Goal: Answer question/provide support: Share knowledge or assist other users

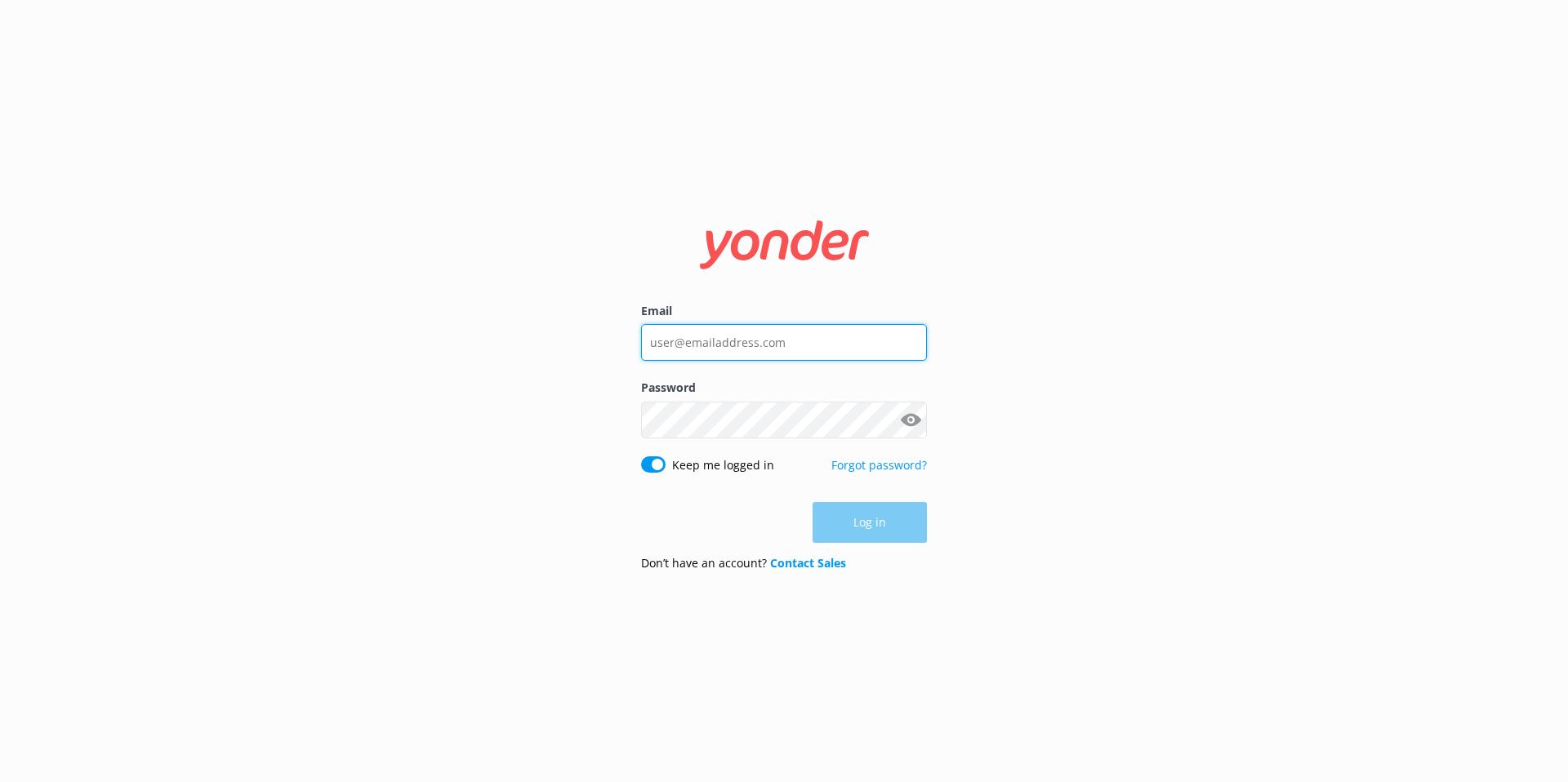
type input "[EMAIL_ADDRESS][DOMAIN_NAME]"
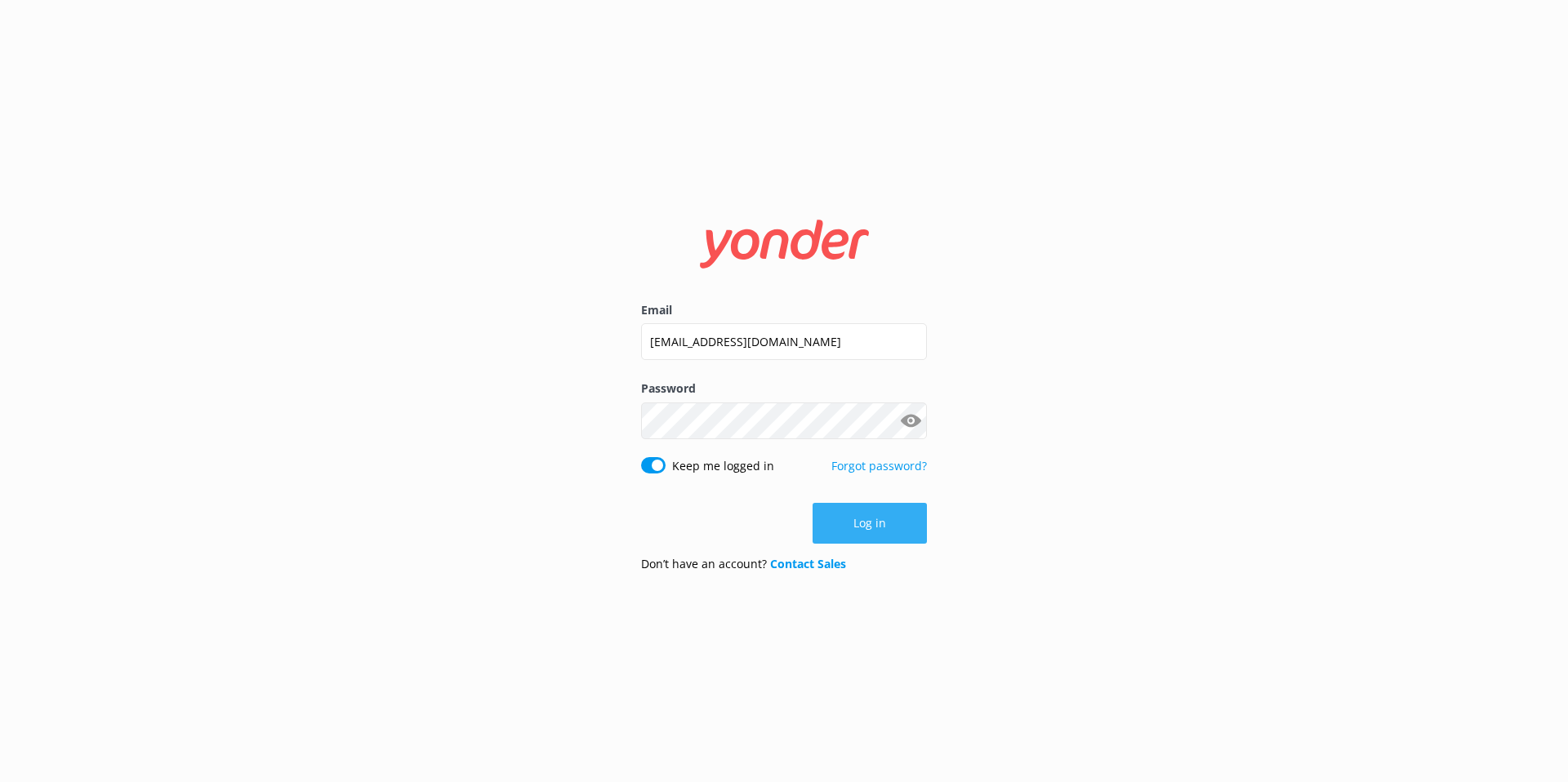
click at [834, 518] on button "Log in" at bounding box center [870, 523] width 115 height 41
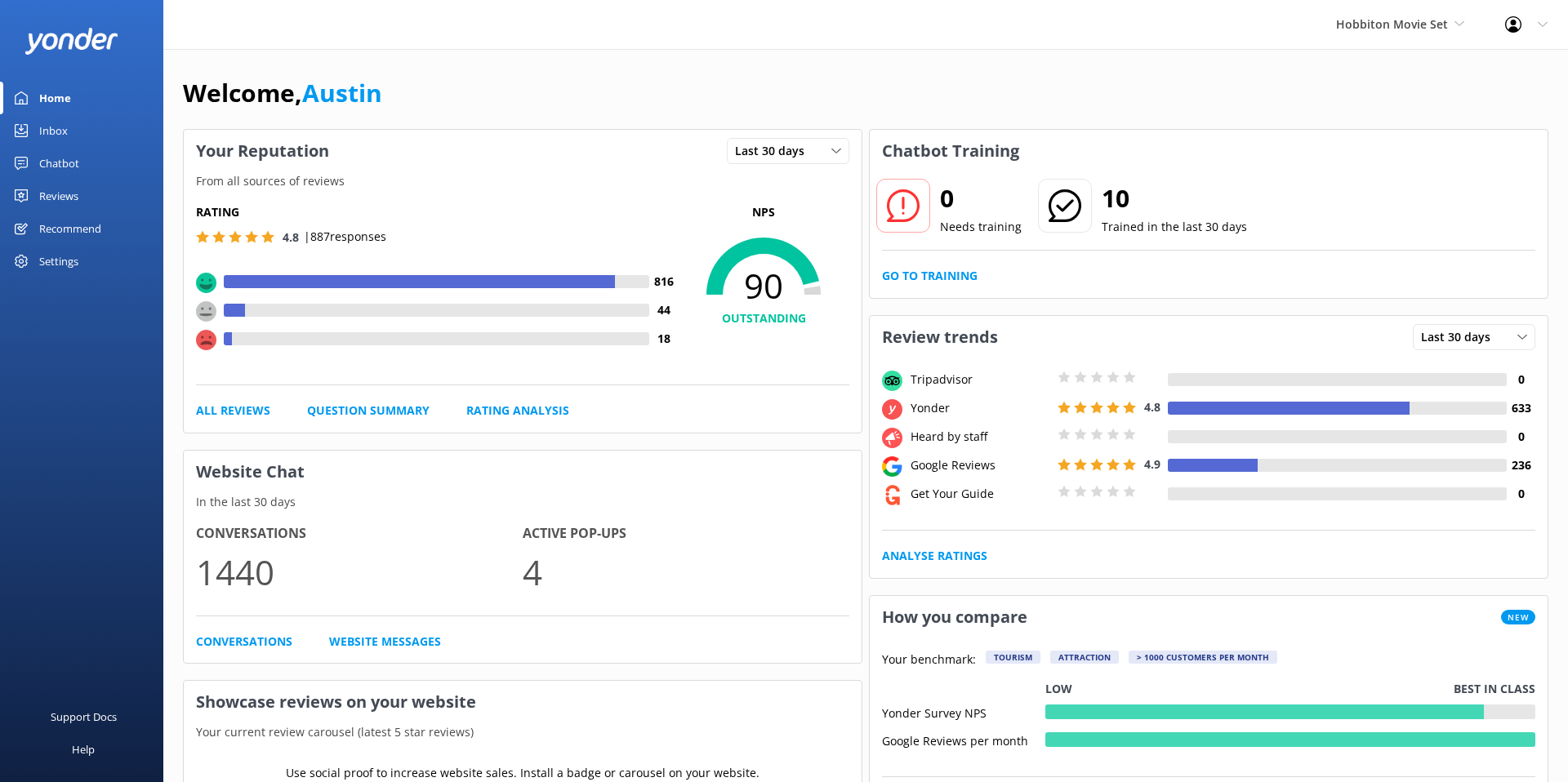
click at [47, 186] on div "Reviews" at bounding box center [58, 195] width 39 height 32
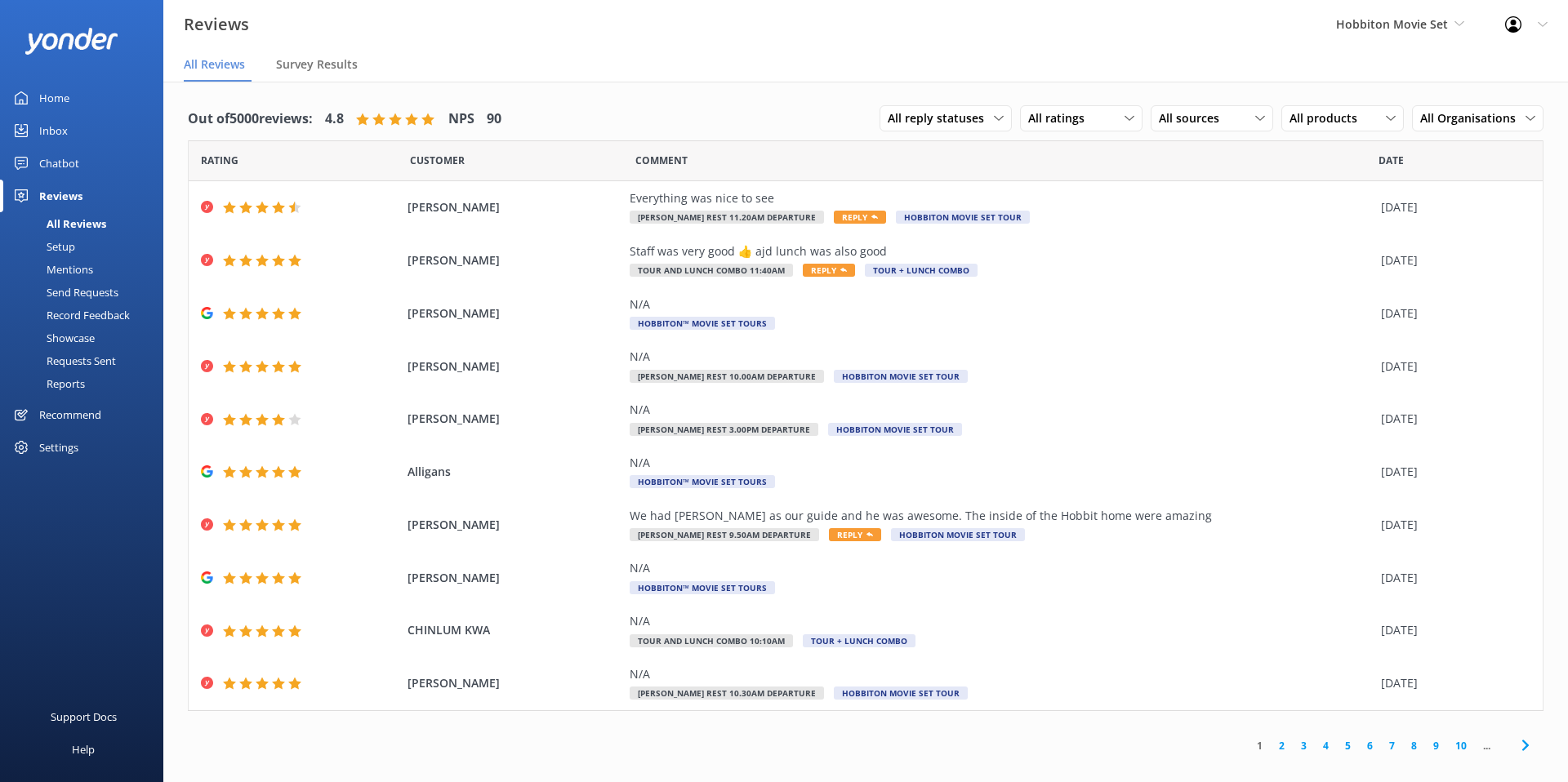
click at [994, 40] on div "Reviews Hobbiton Movie Set Yonder Zipline Chipper's Adventure Co. Chad's River …" at bounding box center [784, 24] width 1568 height 49
click at [1437, 20] on span "Hobbiton Movie Set" at bounding box center [1392, 24] width 112 height 16
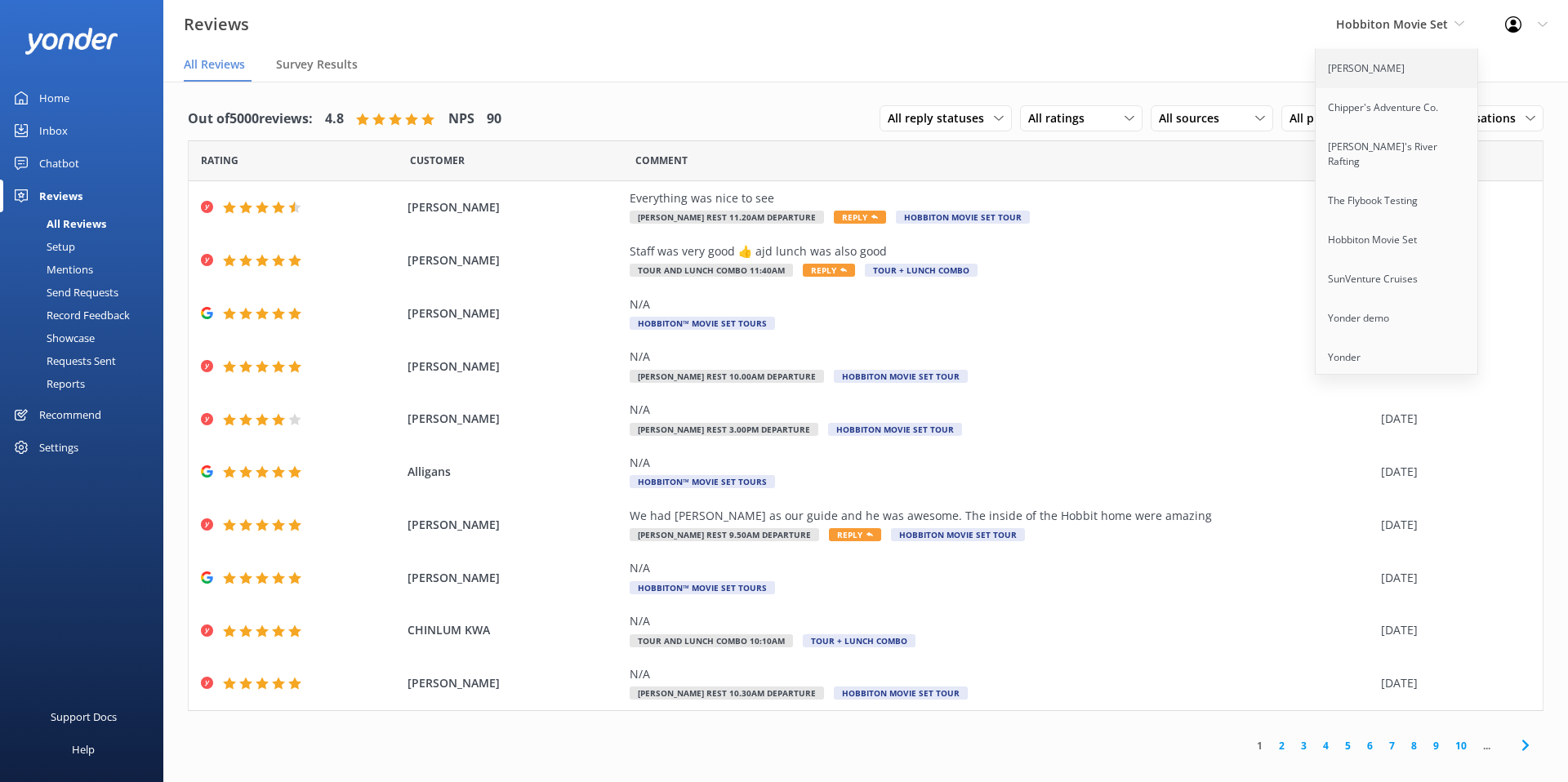
click at [1420, 64] on link "[PERSON_NAME]" at bounding box center [1398, 68] width 163 height 39
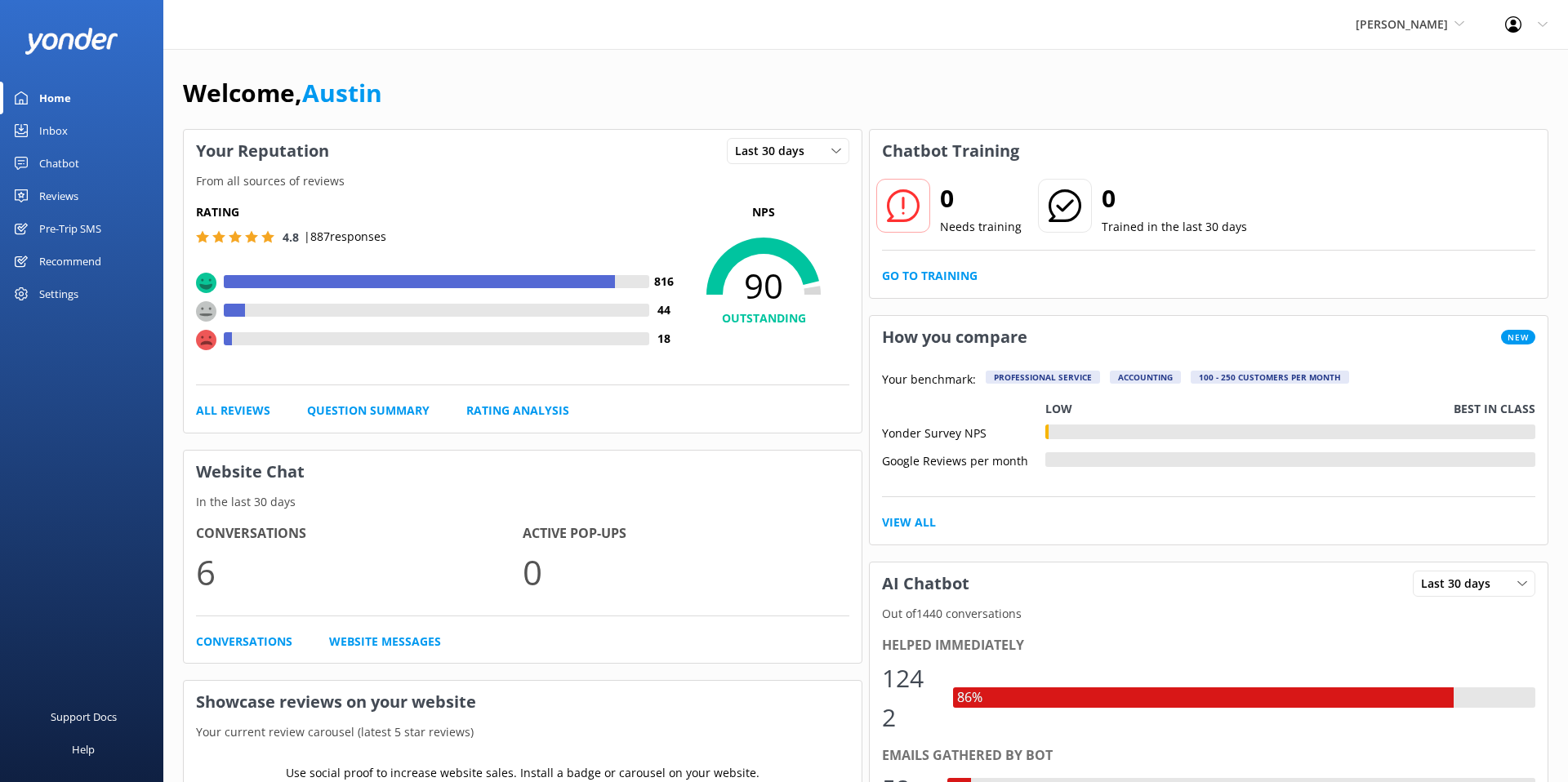
click at [100, 232] on div "Pre-Trip SMS" at bounding box center [70, 228] width 62 height 32
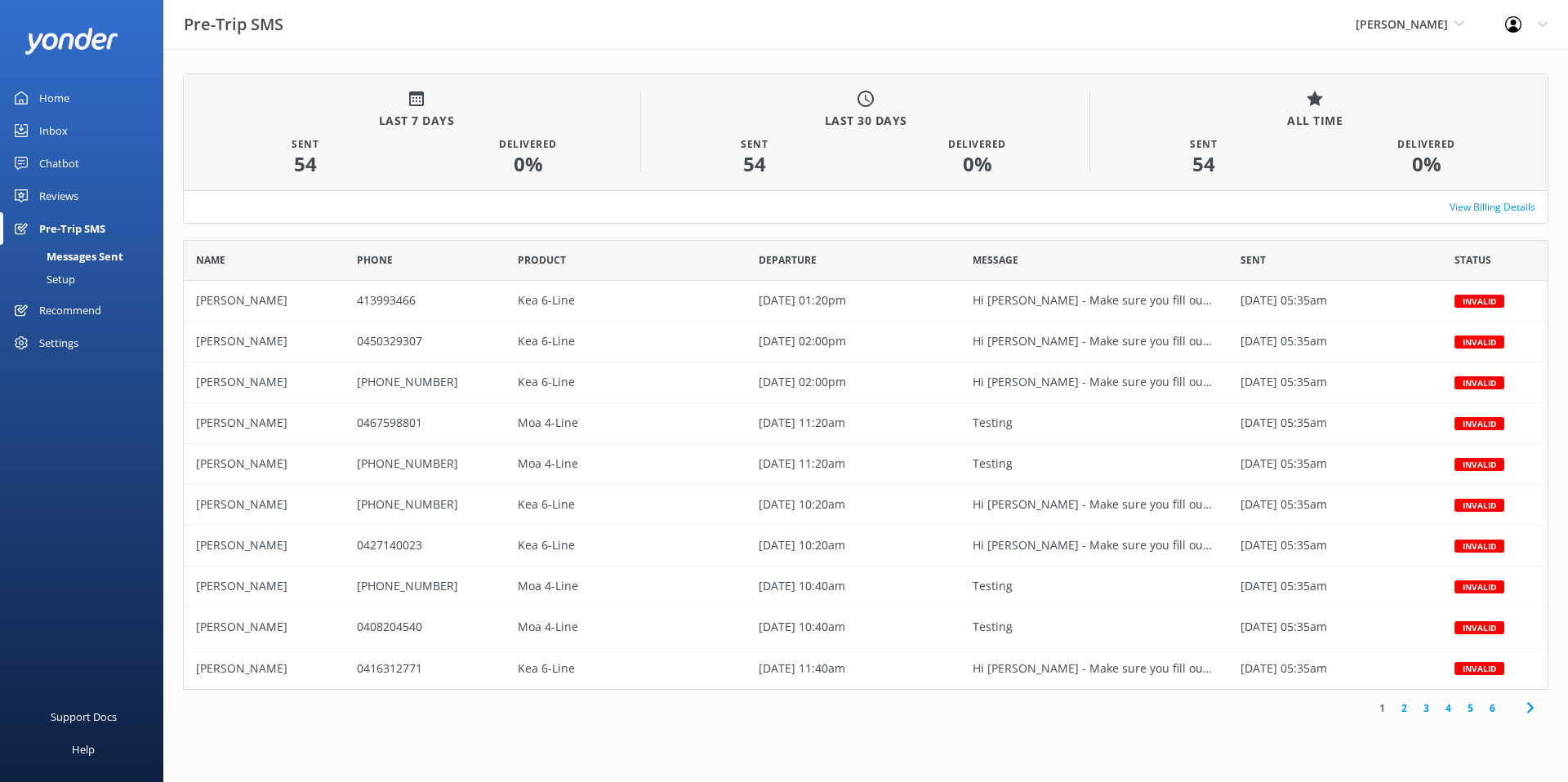
scroll to position [450, 1365]
click at [342, 192] on div "View Billing Details" at bounding box center [865, 206] width 1363 height 32
click at [1463, 203] on link "View Billing Details" at bounding box center [1492, 207] width 86 height 16
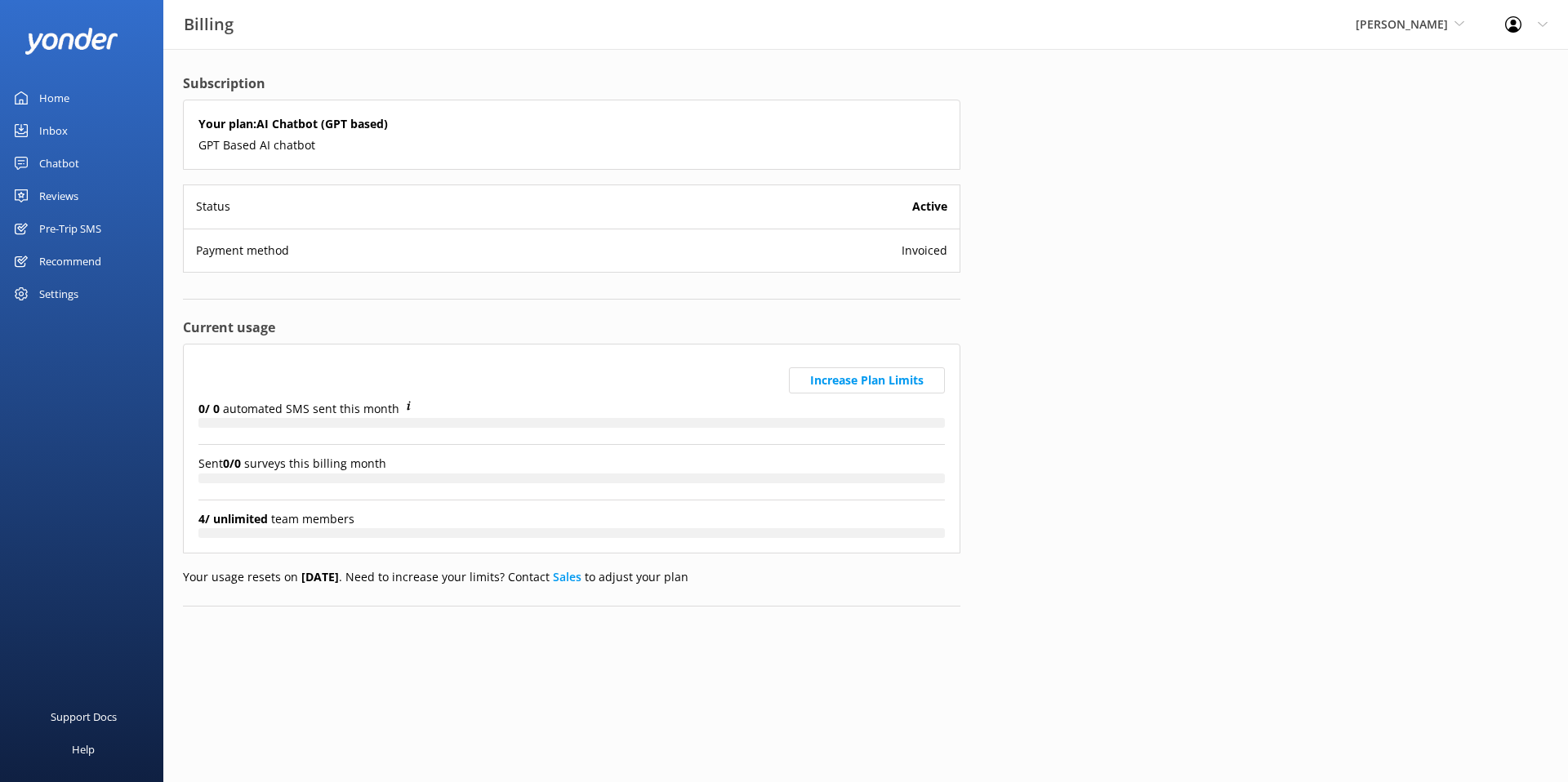
click at [1181, 231] on div "Subscription Your plan: AI Chatbot (GPT based) GPT Based AI chatbot Status Acti…" at bounding box center [865, 353] width 1405 height 608
click at [294, 63] on div "Subscription Your plan: AI Chatbot (GPT based) GPT Based AI chatbot Status Acti…" at bounding box center [571, 353] width 816 height 608
click at [1161, 307] on div "Subscription Your plan: AI Chatbot (GPT based) GPT Based AI chatbot Status Acti…" at bounding box center [865, 353] width 1405 height 608
click at [521, 296] on div "Your plan: AI Chatbot (GPT based) GPT Based AI chatbot Status Active Payment me…" at bounding box center [571, 200] width 777 height 201
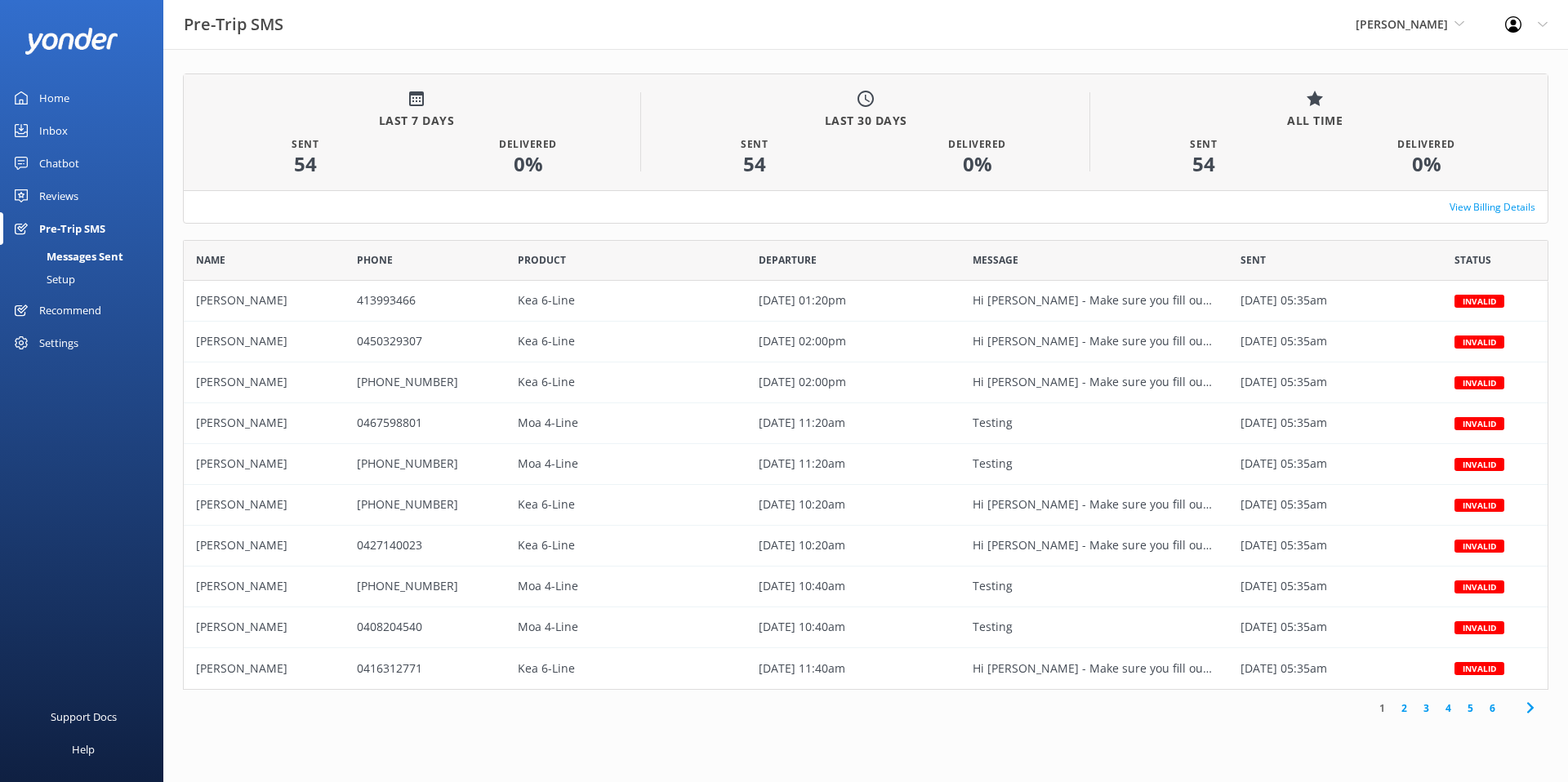
scroll to position [450, 1365]
click at [439, 305] on div "413993466" at bounding box center [426, 301] width 161 height 41
click at [895, 310] on div "[DATE] 01:20pm" at bounding box center [853, 301] width 214 height 41
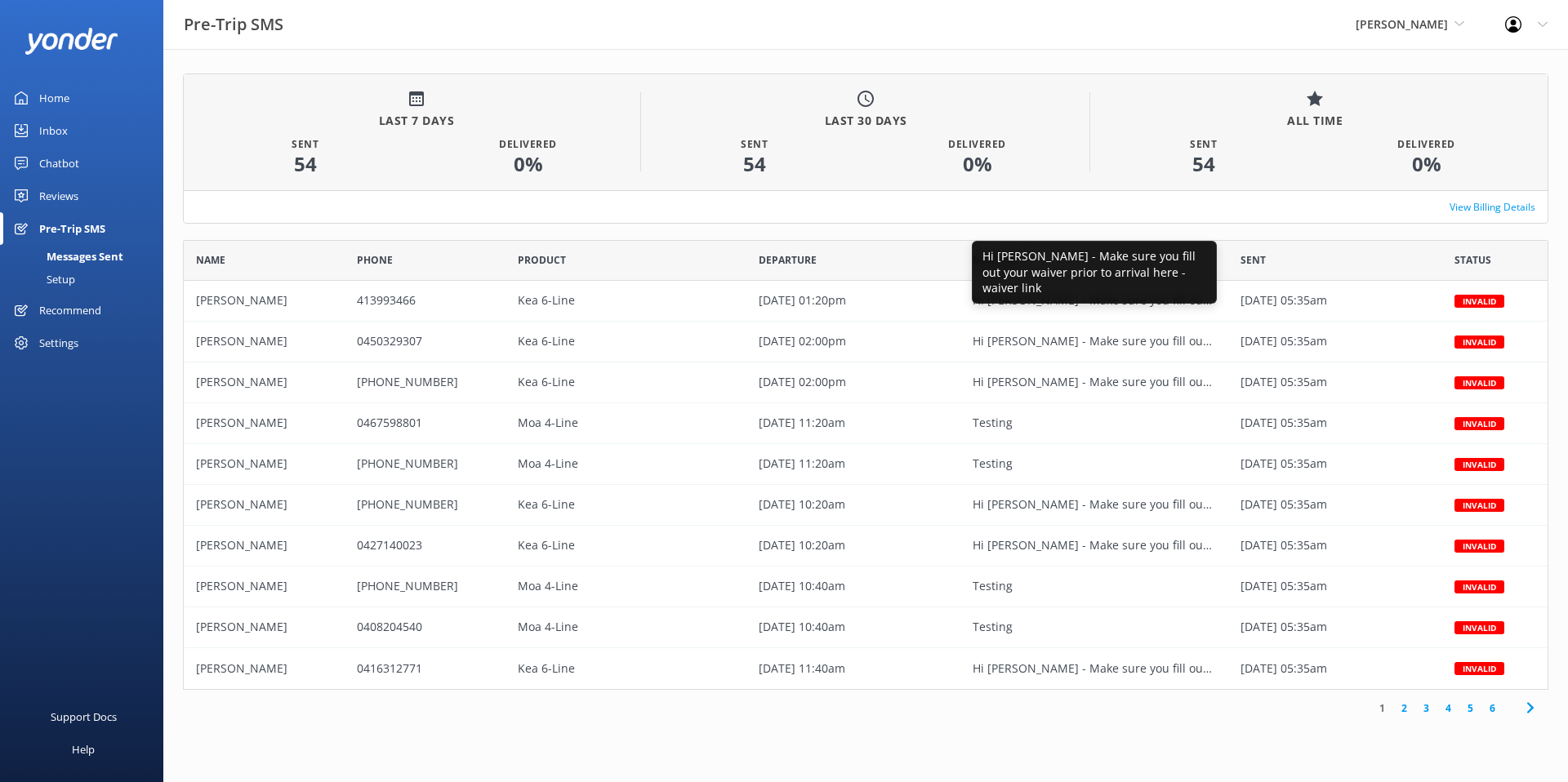
click at [1028, 303] on span "Hi [PERSON_NAME] - Make sure you fill out your waiver prior to arrival here - w…" at bounding box center [1094, 301] width 244 height 18
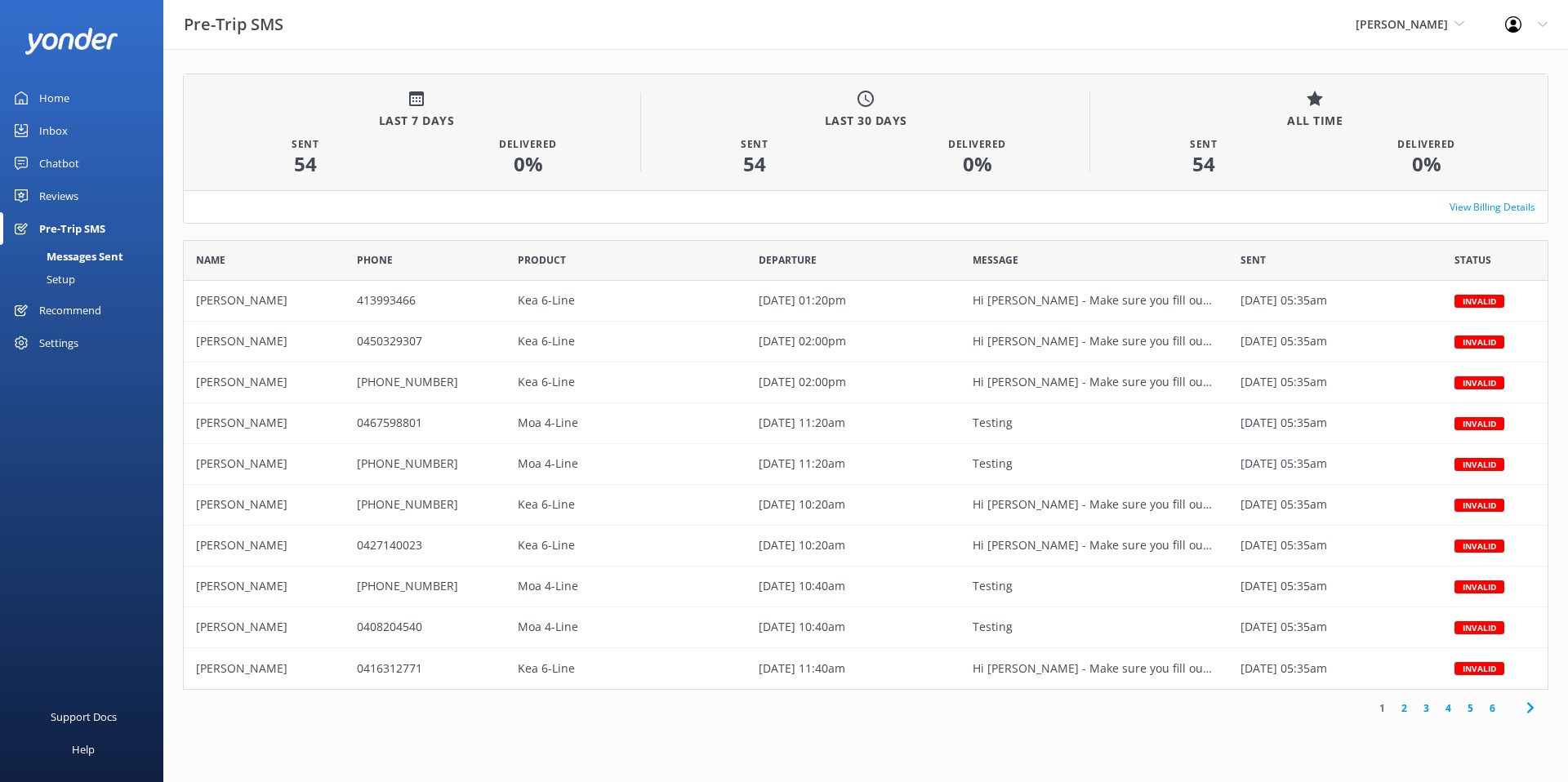
click at [1405, 14] on div "Yonder Zipline Yonder Zipline Chipper's Adventure Co. Chad's River Rafting The …" at bounding box center [1410, 24] width 150 height 49
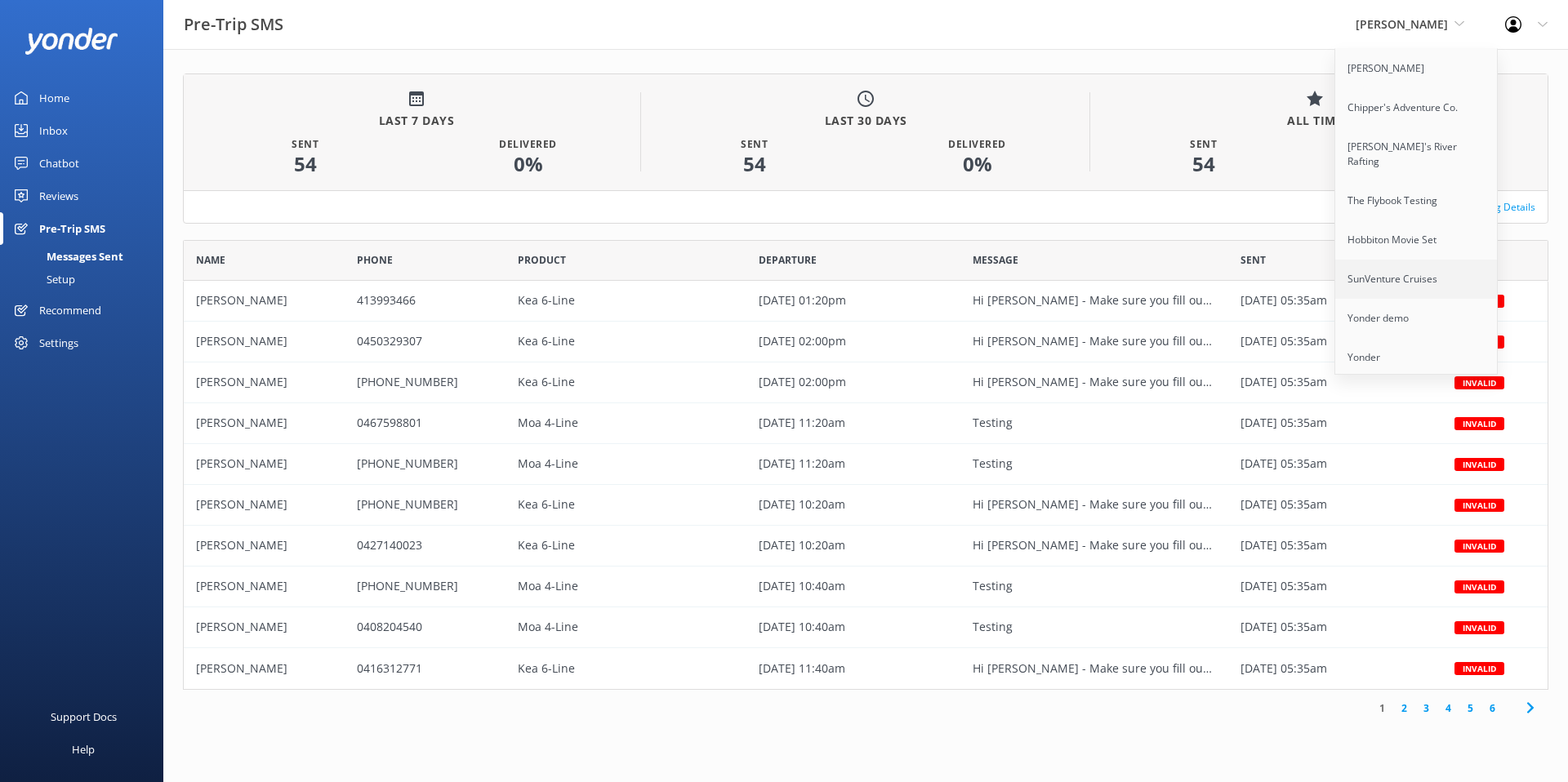
click at [1427, 259] on link "SunVenture Cruises" at bounding box center [1417, 278] width 163 height 39
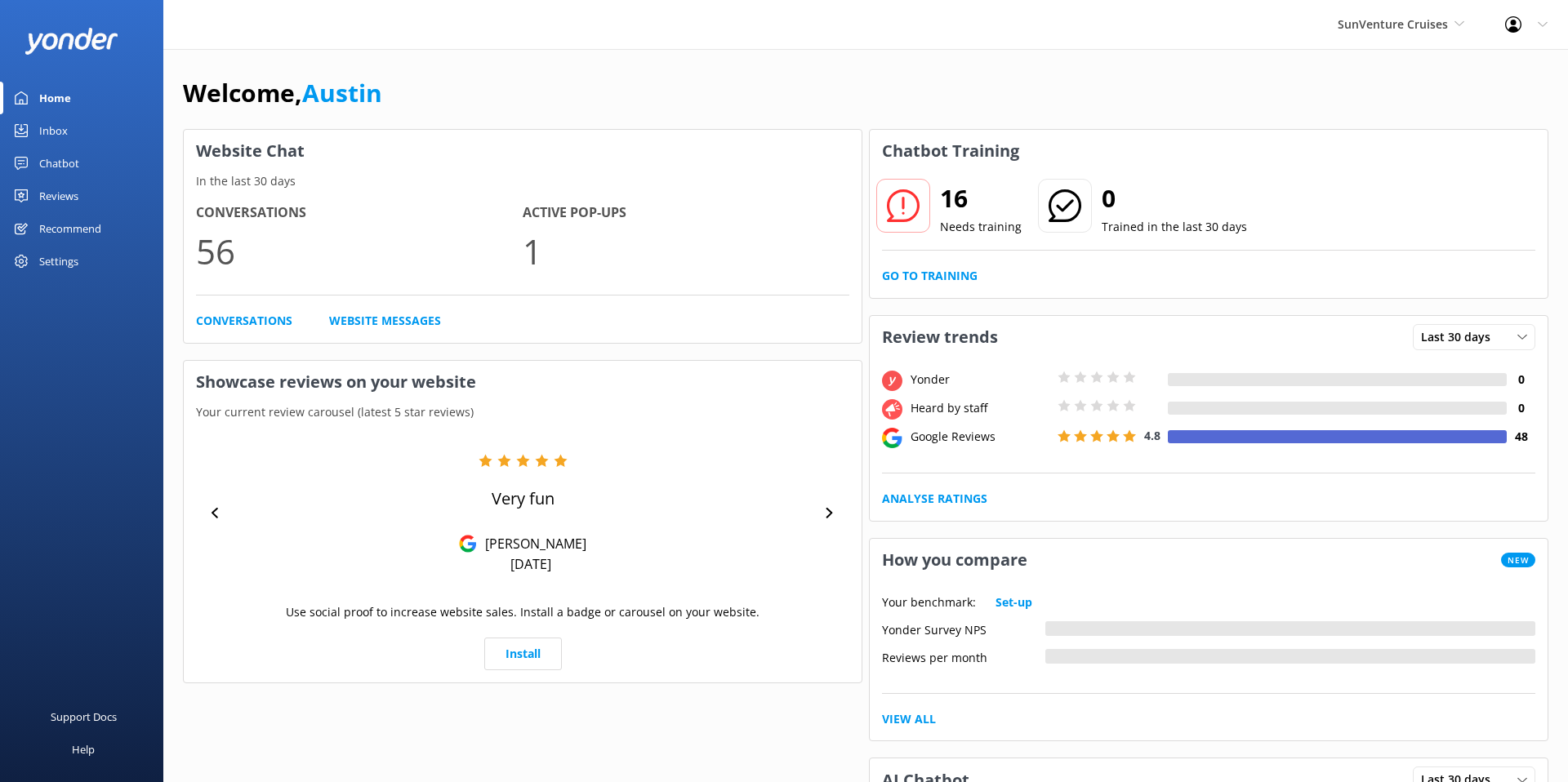
click at [871, 76] on div "Welcome, [GEOGRAPHIC_DATA]" at bounding box center [865, 101] width 1365 height 56
click at [77, 192] on div "Reviews" at bounding box center [58, 195] width 39 height 32
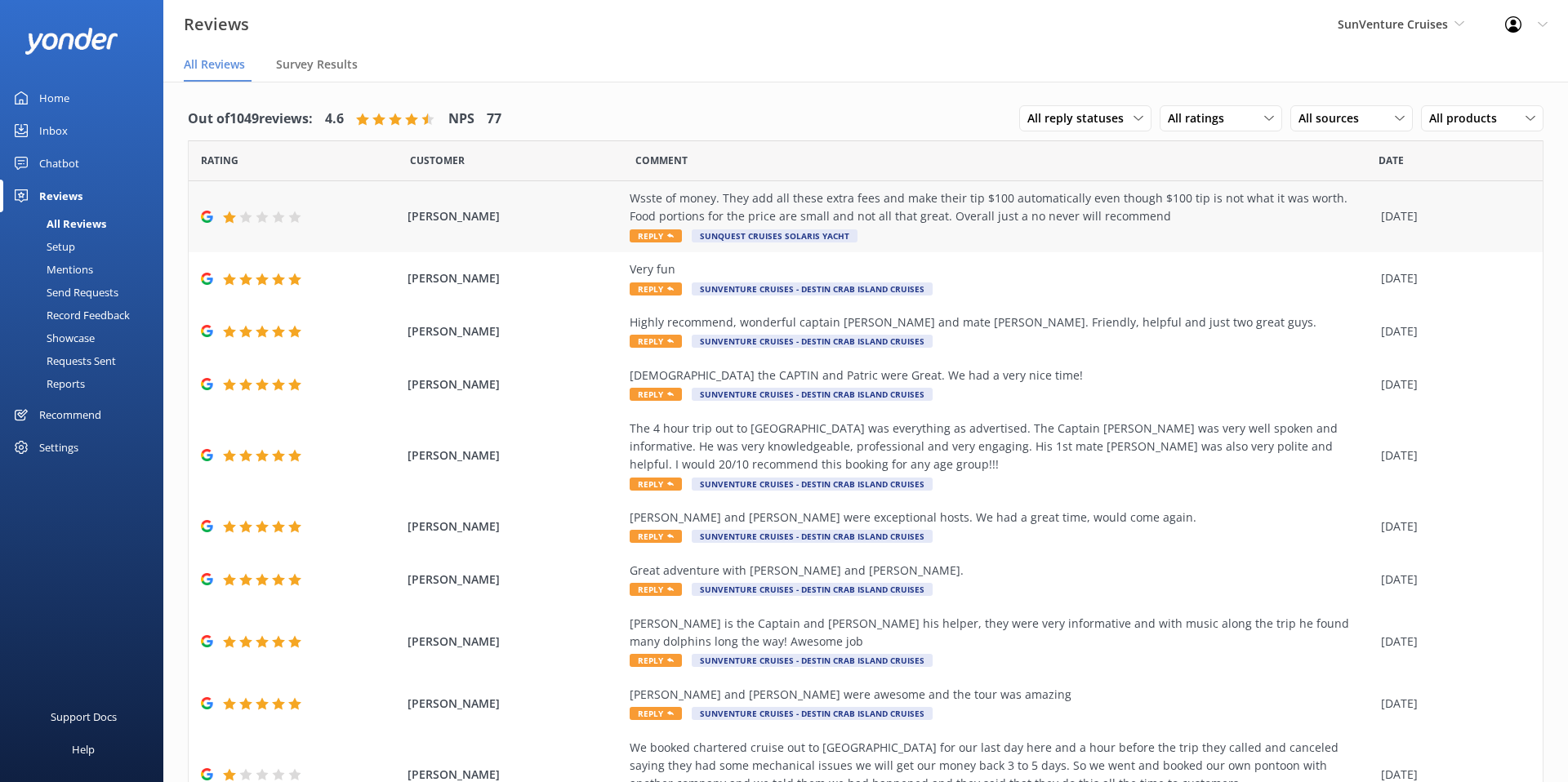
click at [422, 210] on span "[PERSON_NAME]" at bounding box center [515, 217] width 214 height 18
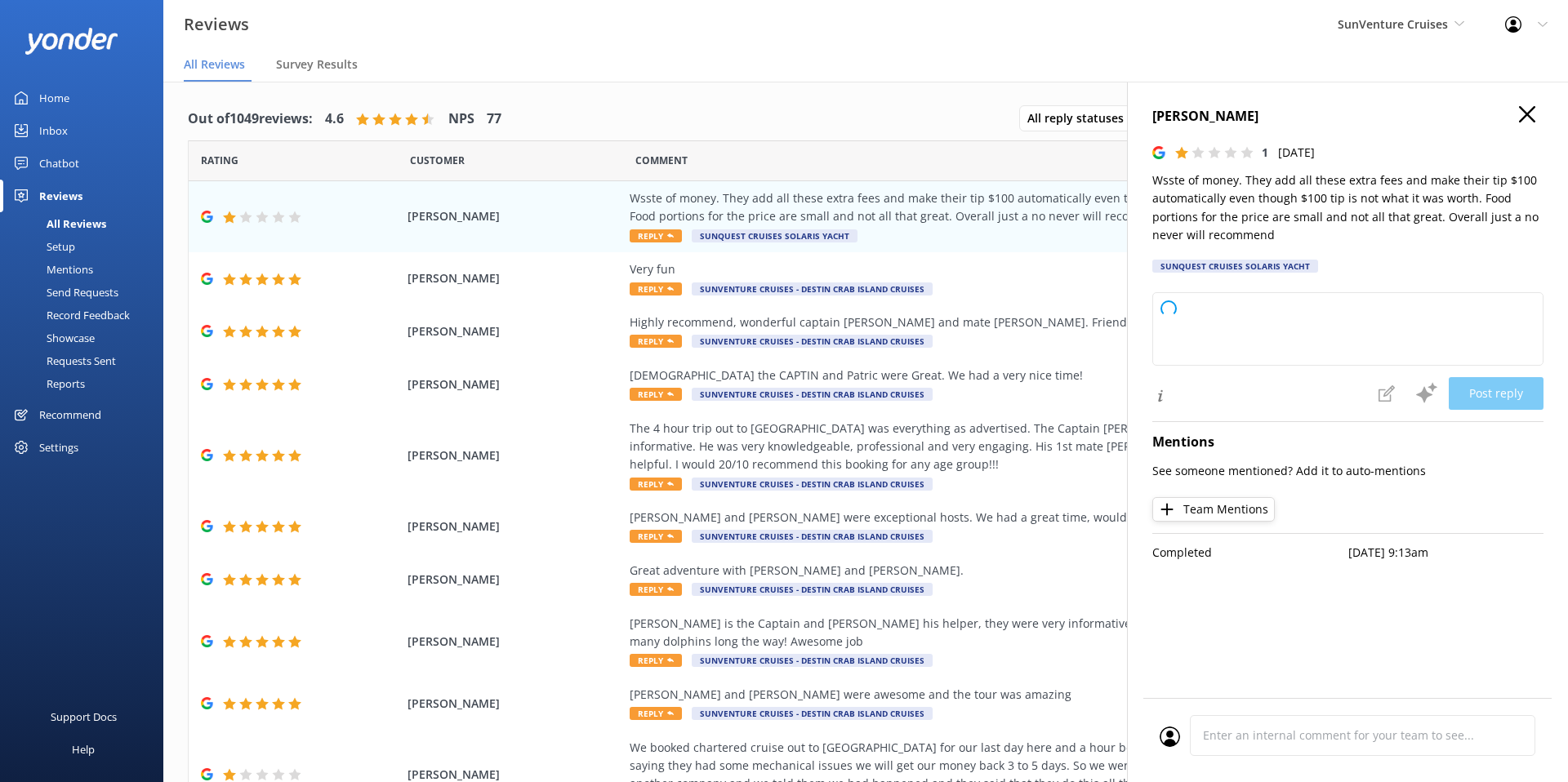
type textarea "Thank you for your feedback. We're sorry to hear about your experience and appr…"
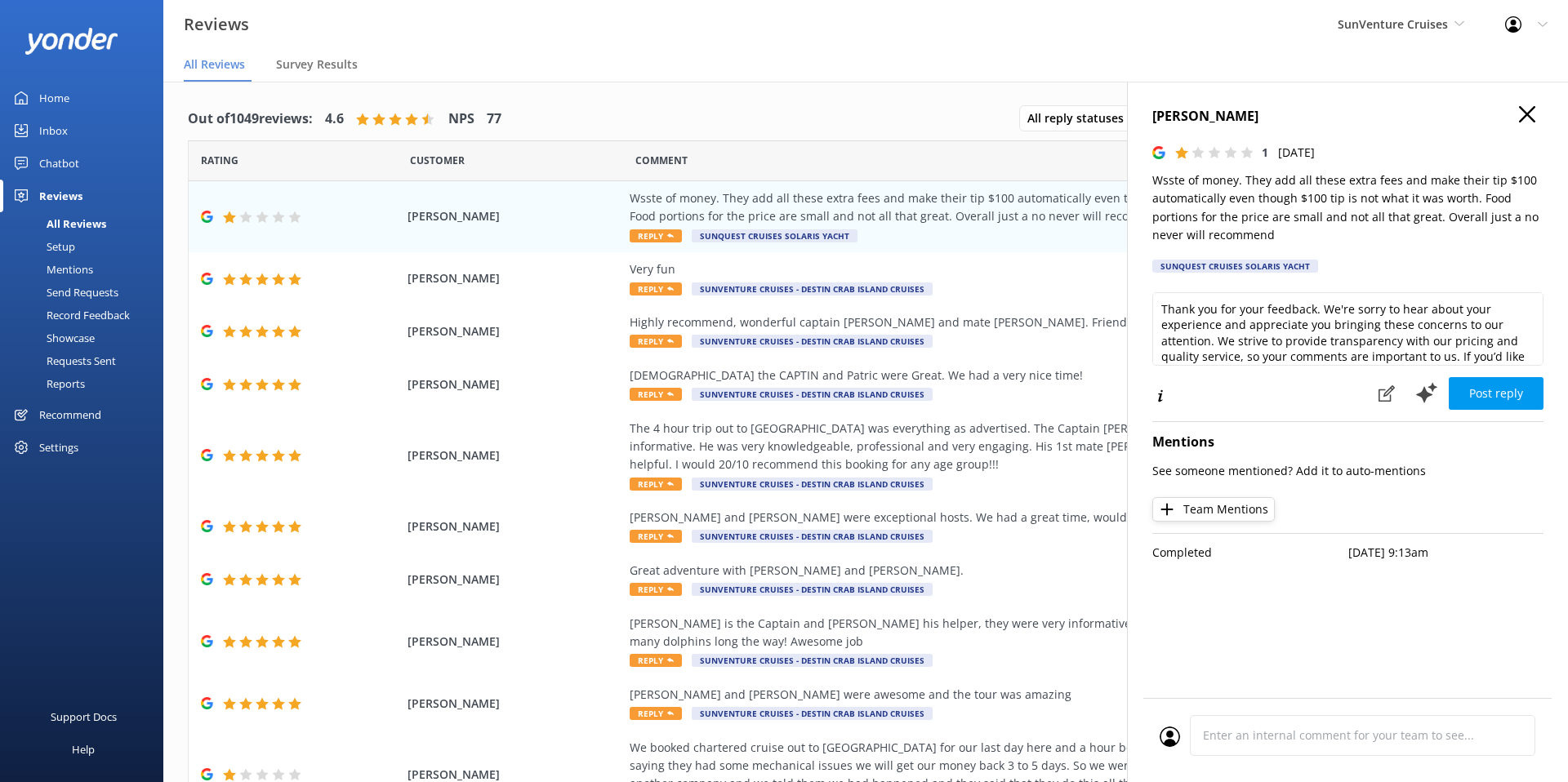
click at [1529, 108] on icon "button" at bounding box center [1527, 115] width 17 height 17
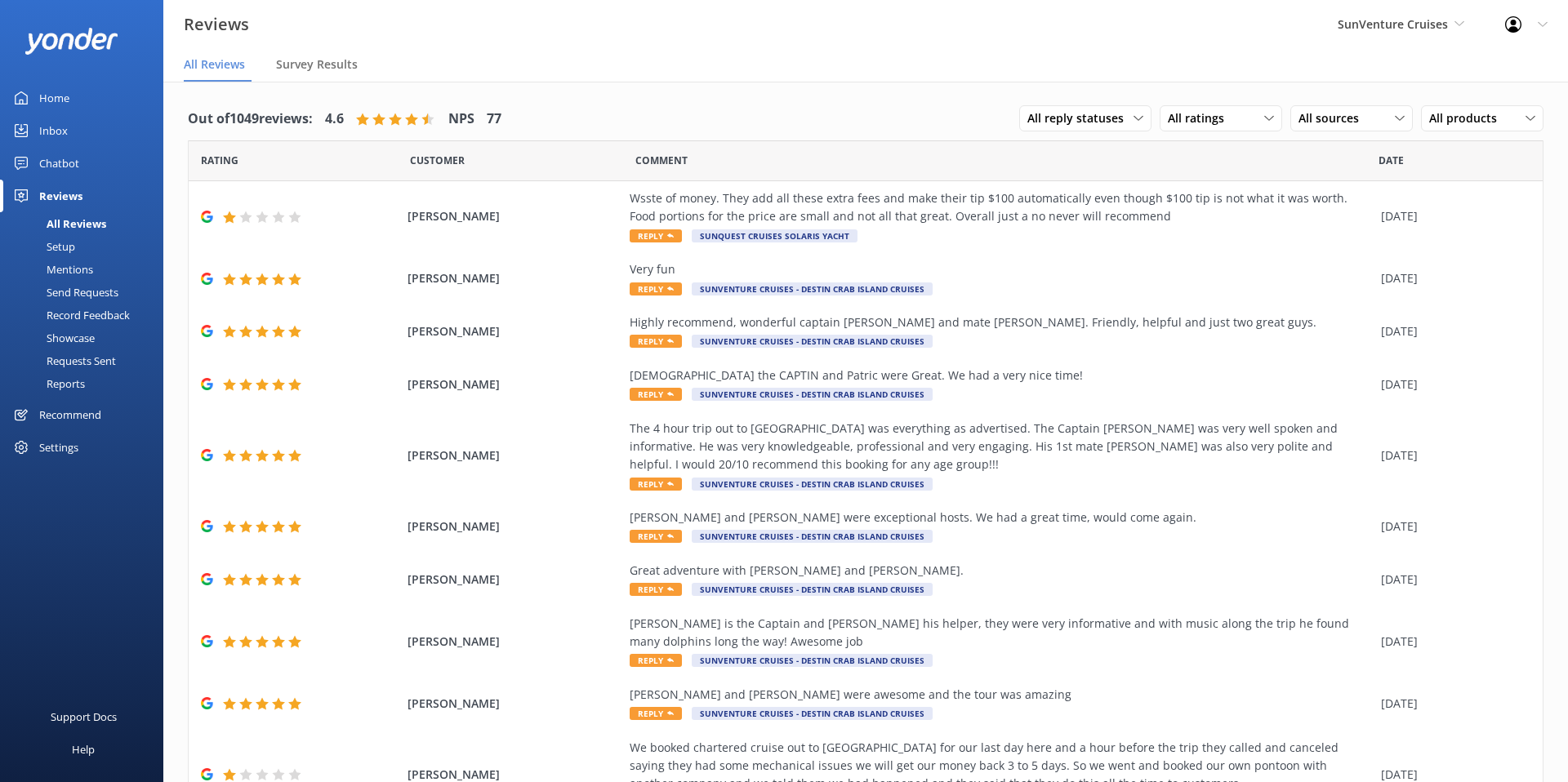
click at [882, 42] on div "Reviews SunVenture Cruises Yonder Zipline Chipper's Adventure Co. [PERSON_NAME]…" at bounding box center [784, 24] width 1568 height 49
click at [67, 166] on div "Chatbot" at bounding box center [59, 163] width 40 height 32
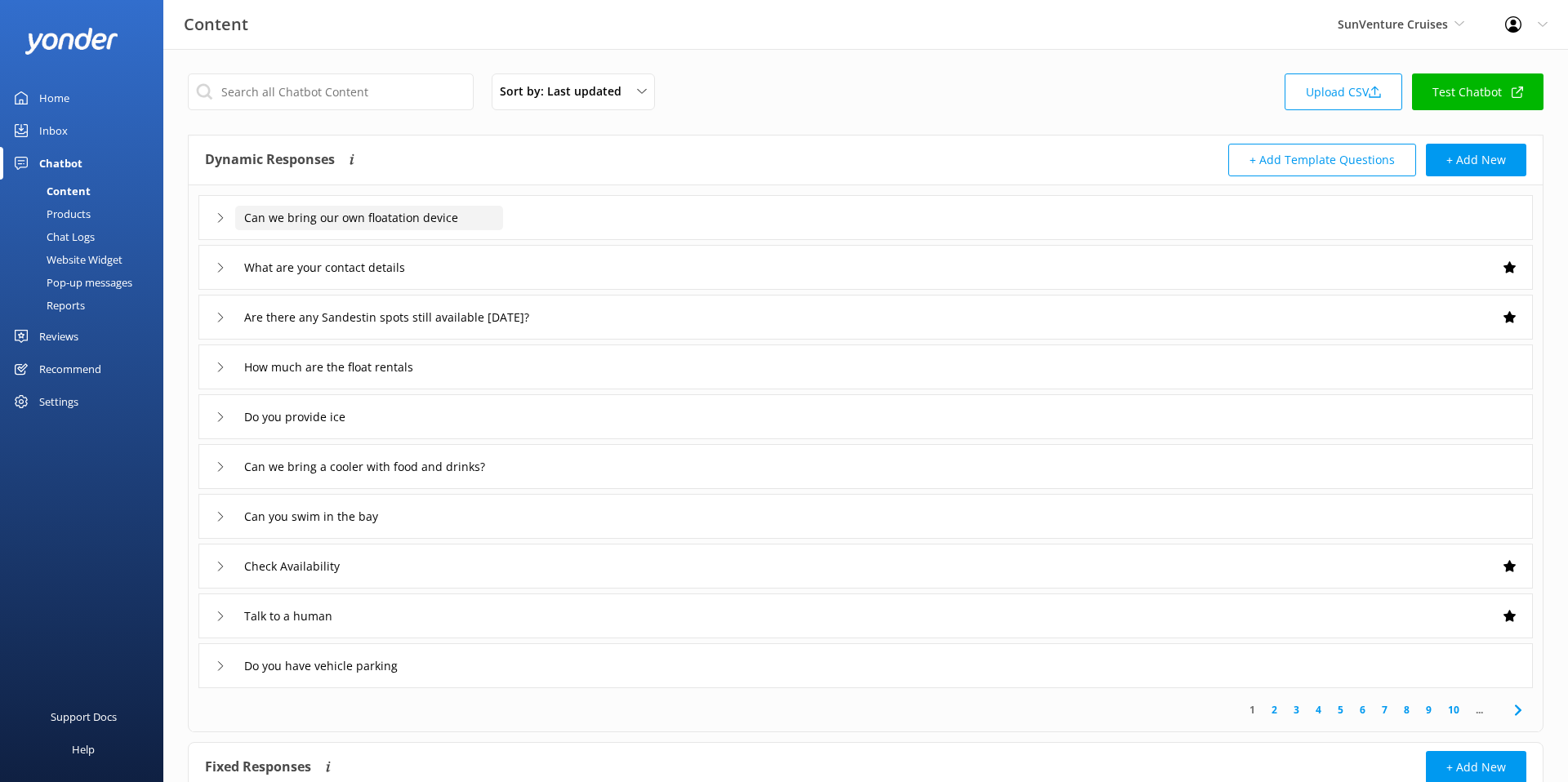
click at [405, 215] on input "Can we bring our own floatation device" at bounding box center [369, 218] width 268 height 24
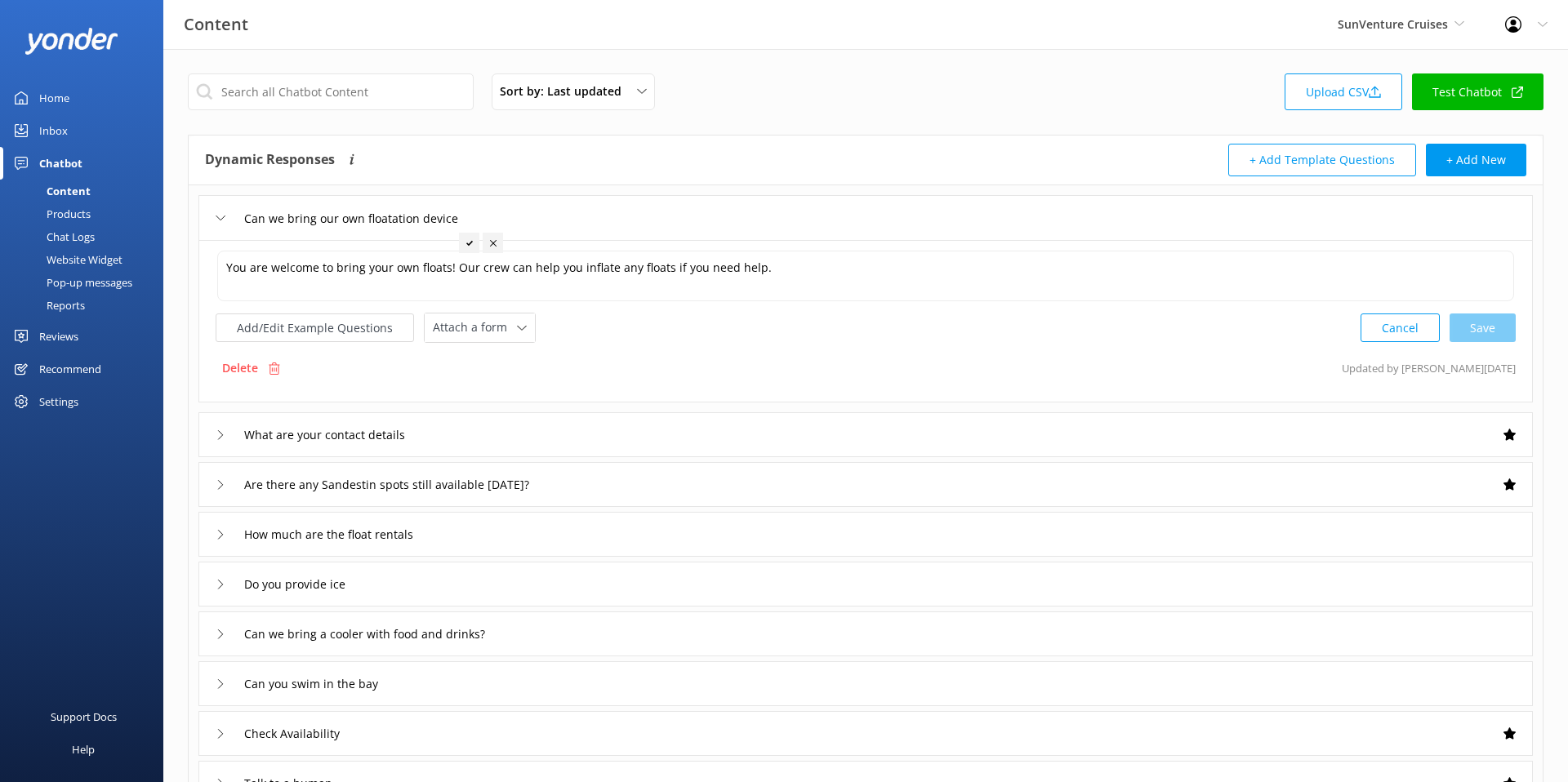
click at [579, 209] on div "Can we bring our own floatation device" at bounding box center [865, 218] width 1334 height 45
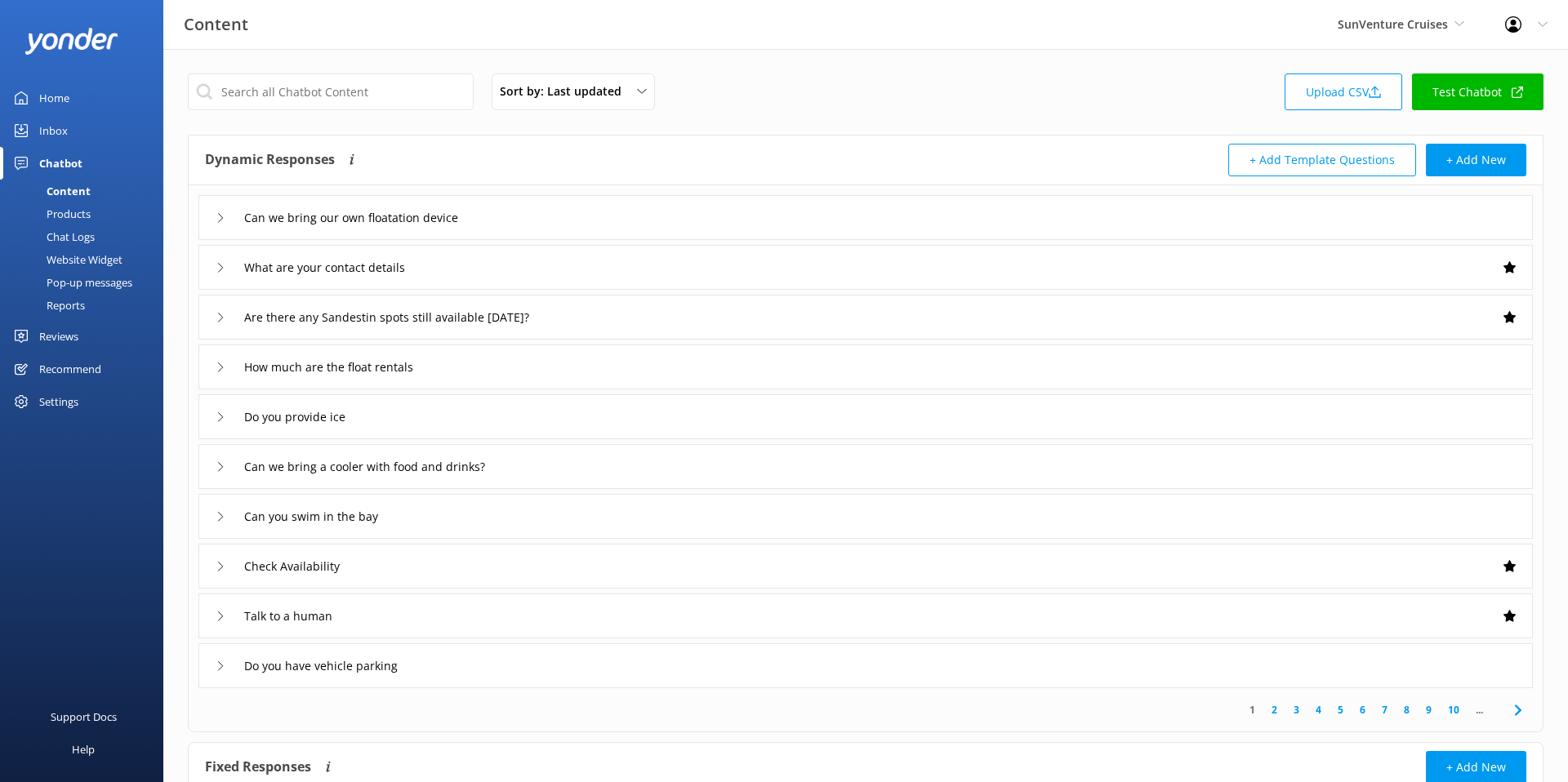
click at [565, 209] on div "Can we bring our own floatation device" at bounding box center [865, 218] width 1334 height 45
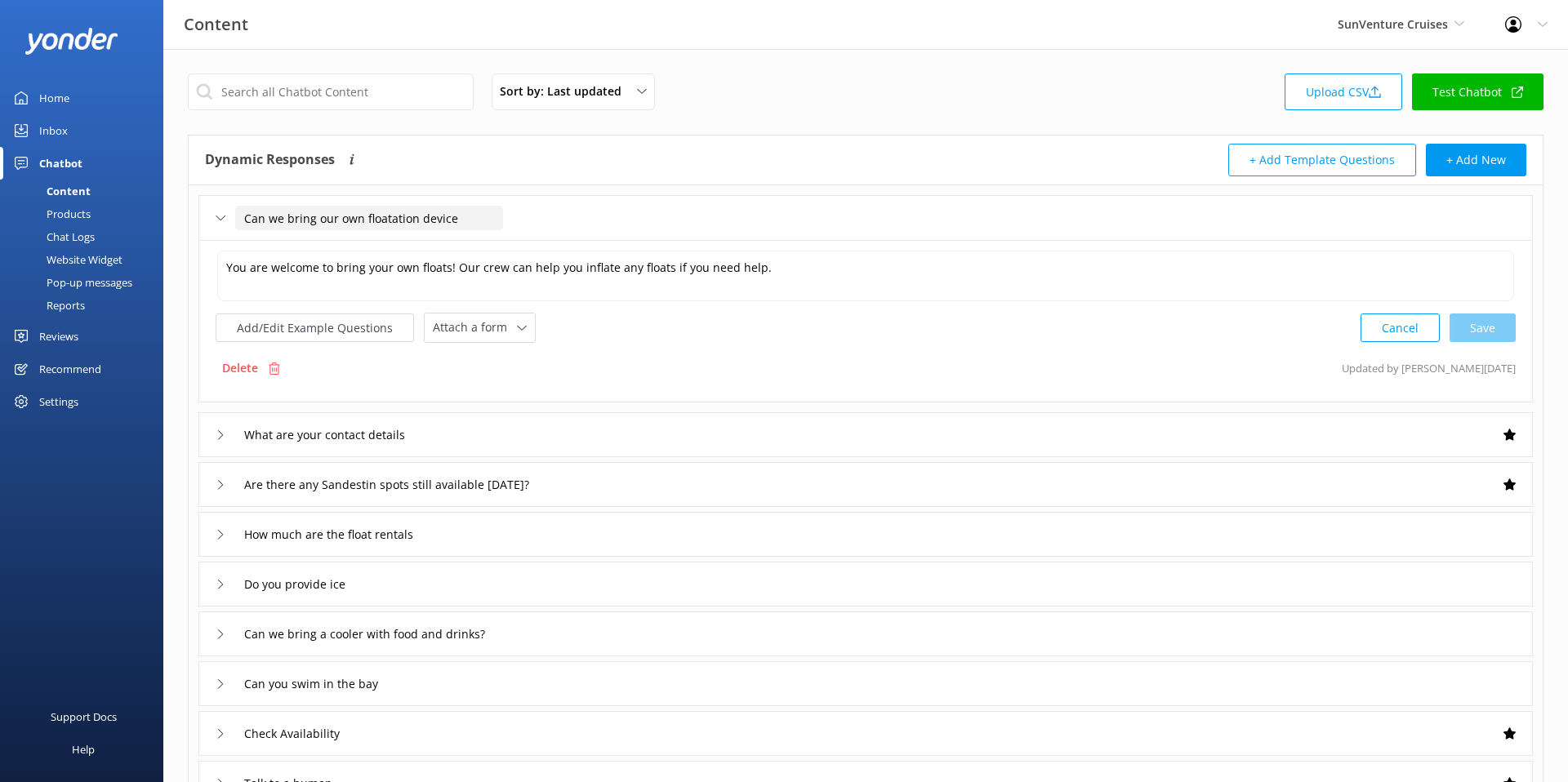
click at [452, 226] on input "Can we bring our own floatation device" at bounding box center [369, 218] width 268 height 24
click at [575, 225] on div "Can we bring our own floatation device" at bounding box center [865, 218] width 1334 height 45
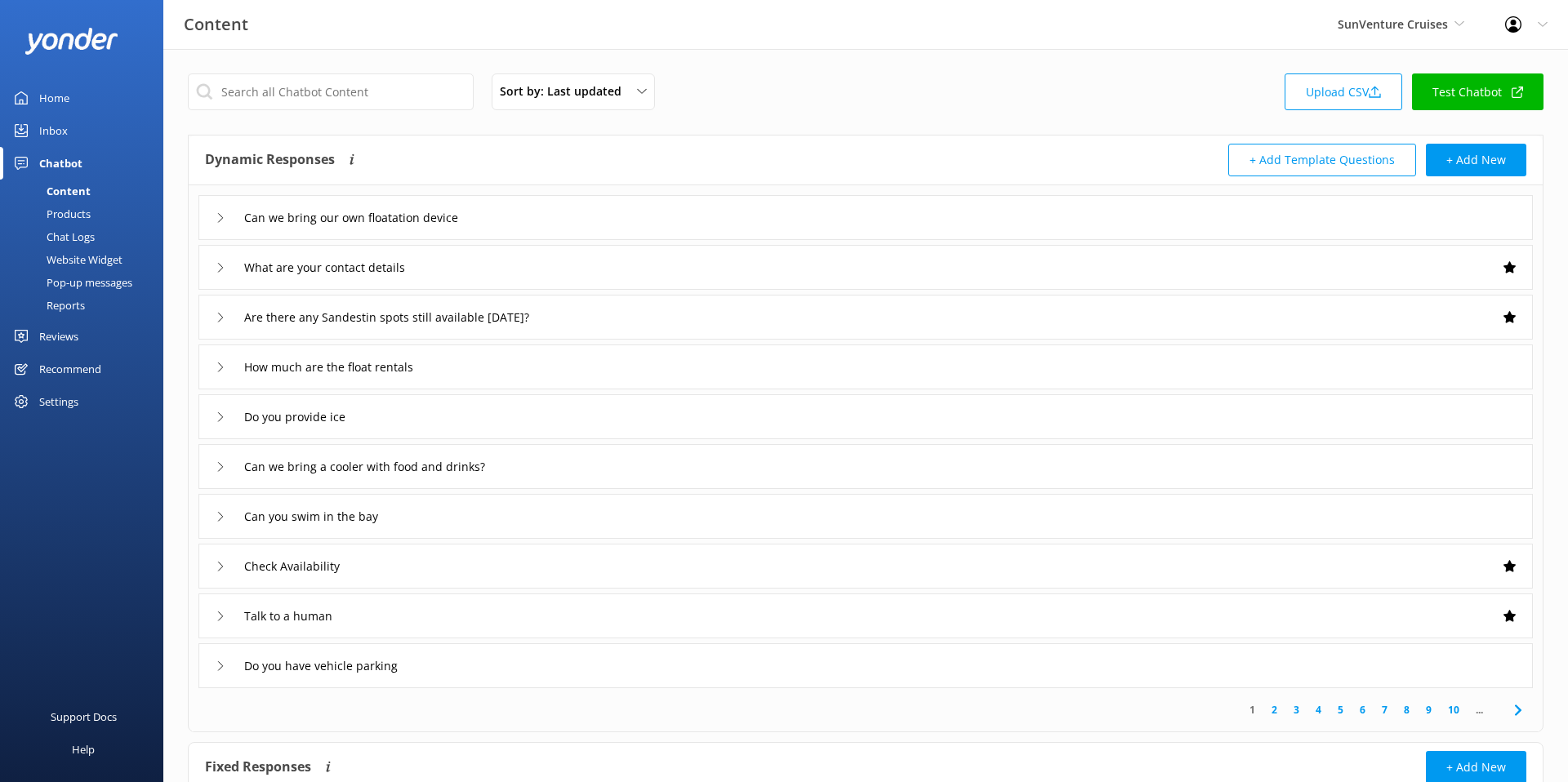
click at [575, 225] on div "Can we bring our own floatation device" at bounding box center [865, 218] width 1334 height 45
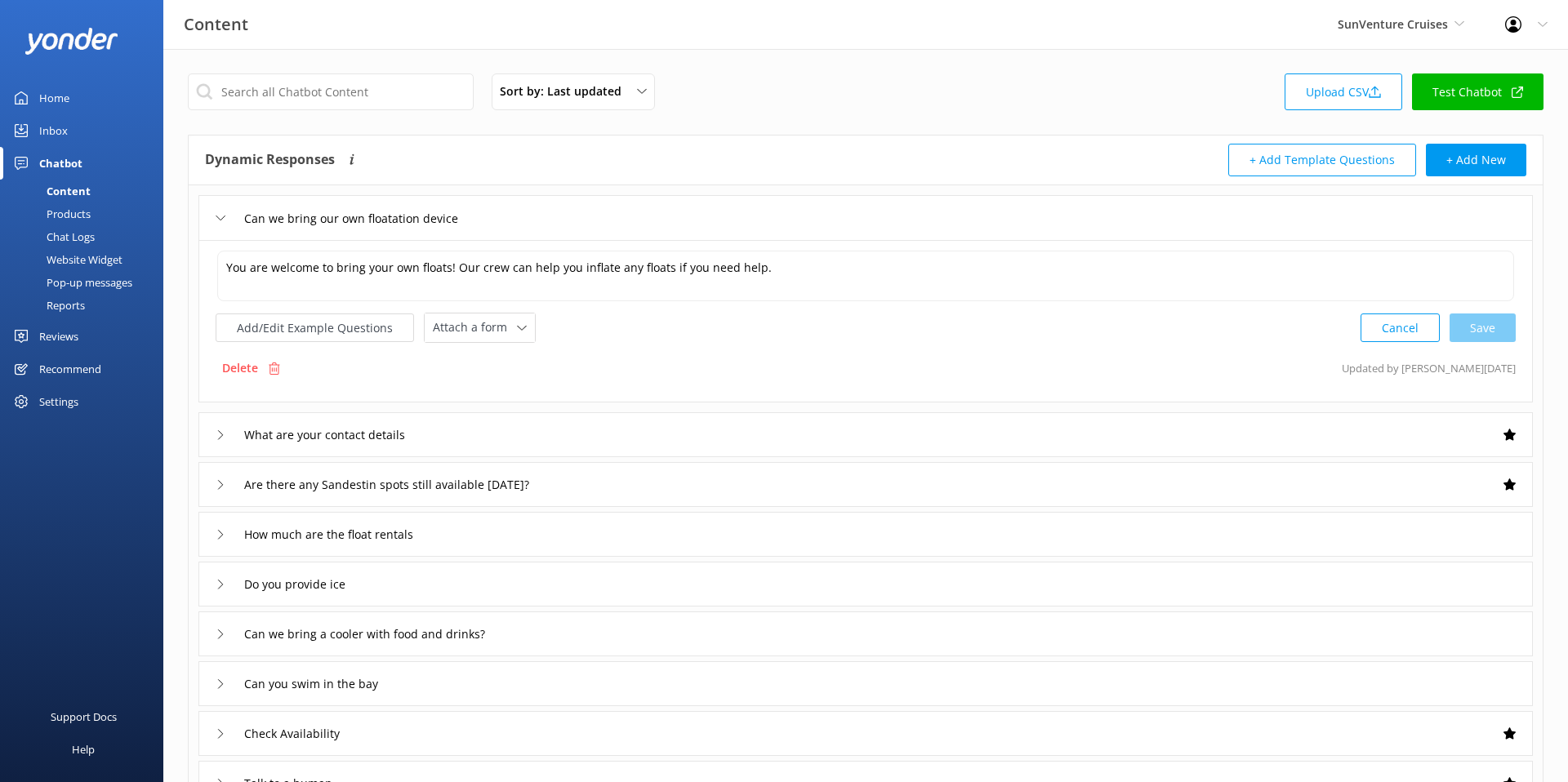
click at [531, 428] on div "What are your contact details" at bounding box center [865, 435] width 1334 height 45
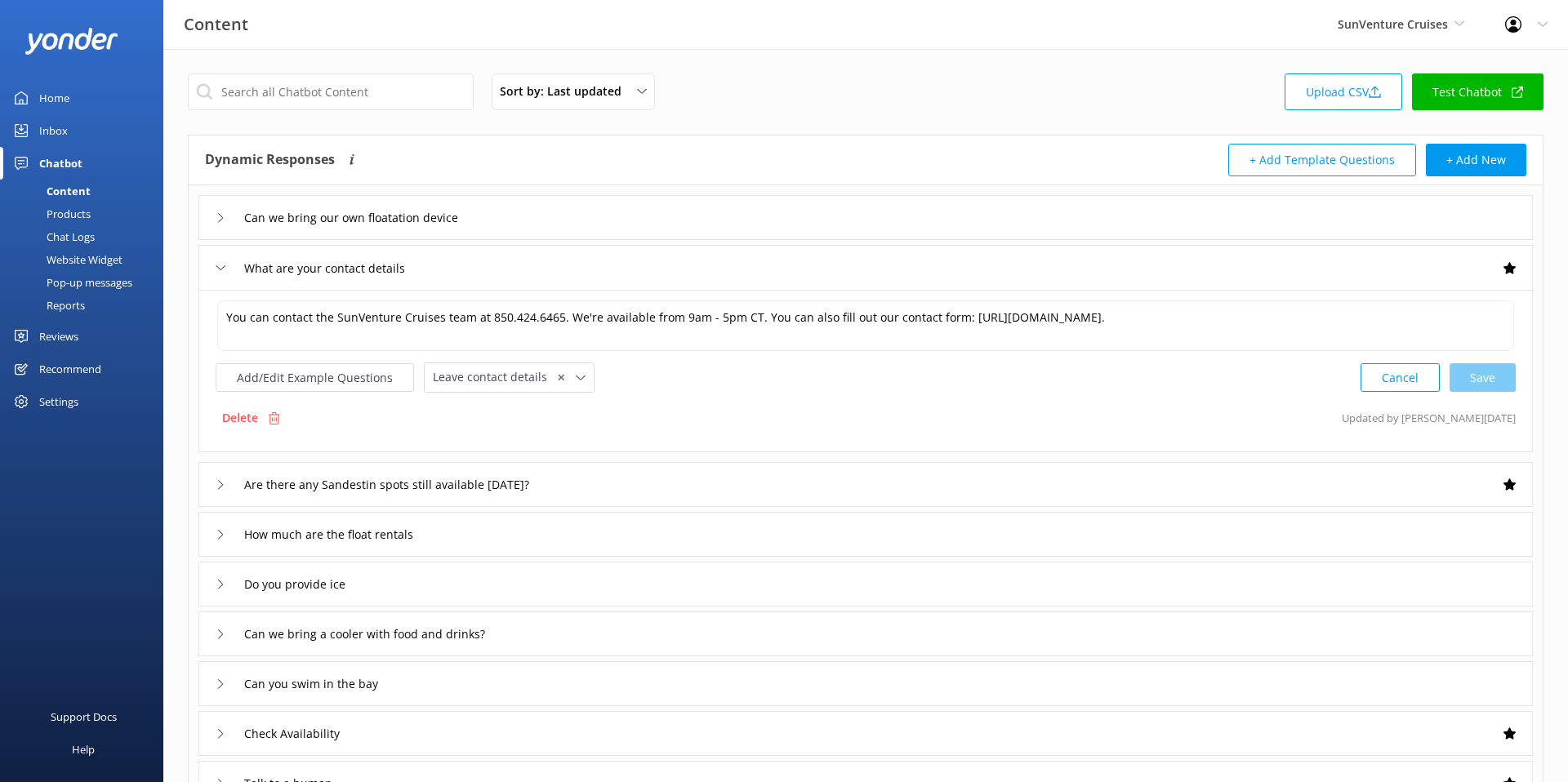
click at [541, 264] on div "What are your contact details" at bounding box center [865, 268] width 1334 height 45
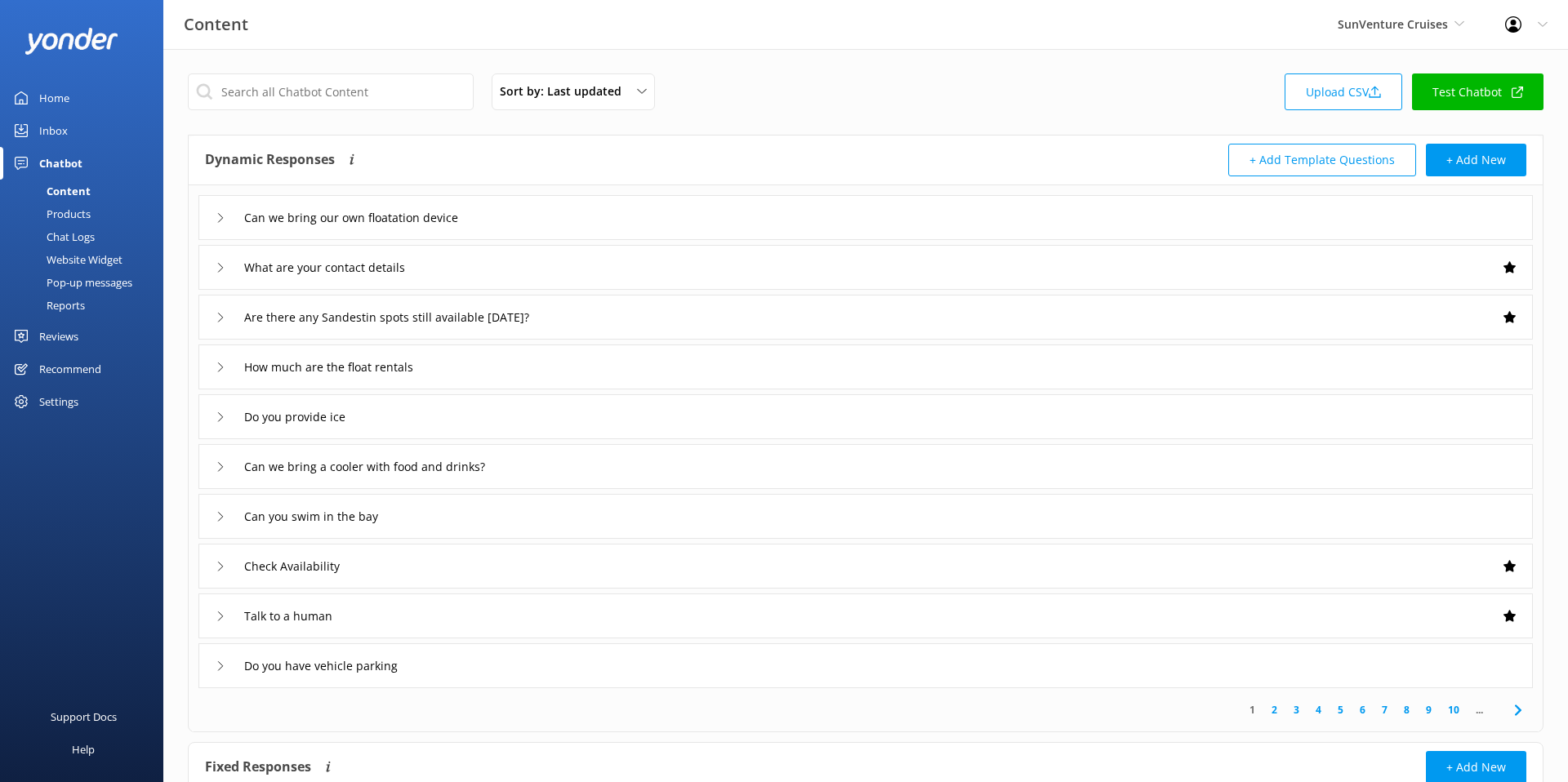
click at [484, 126] on div "Sort by: Last updated Title (A-Z) Last updated Upload CSV Test Chatbot Dynamic …" at bounding box center [865, 503] width 1405 height 907
click at [97, 218] on link "Products" at bounding box center [86, 214] width 154 height 23
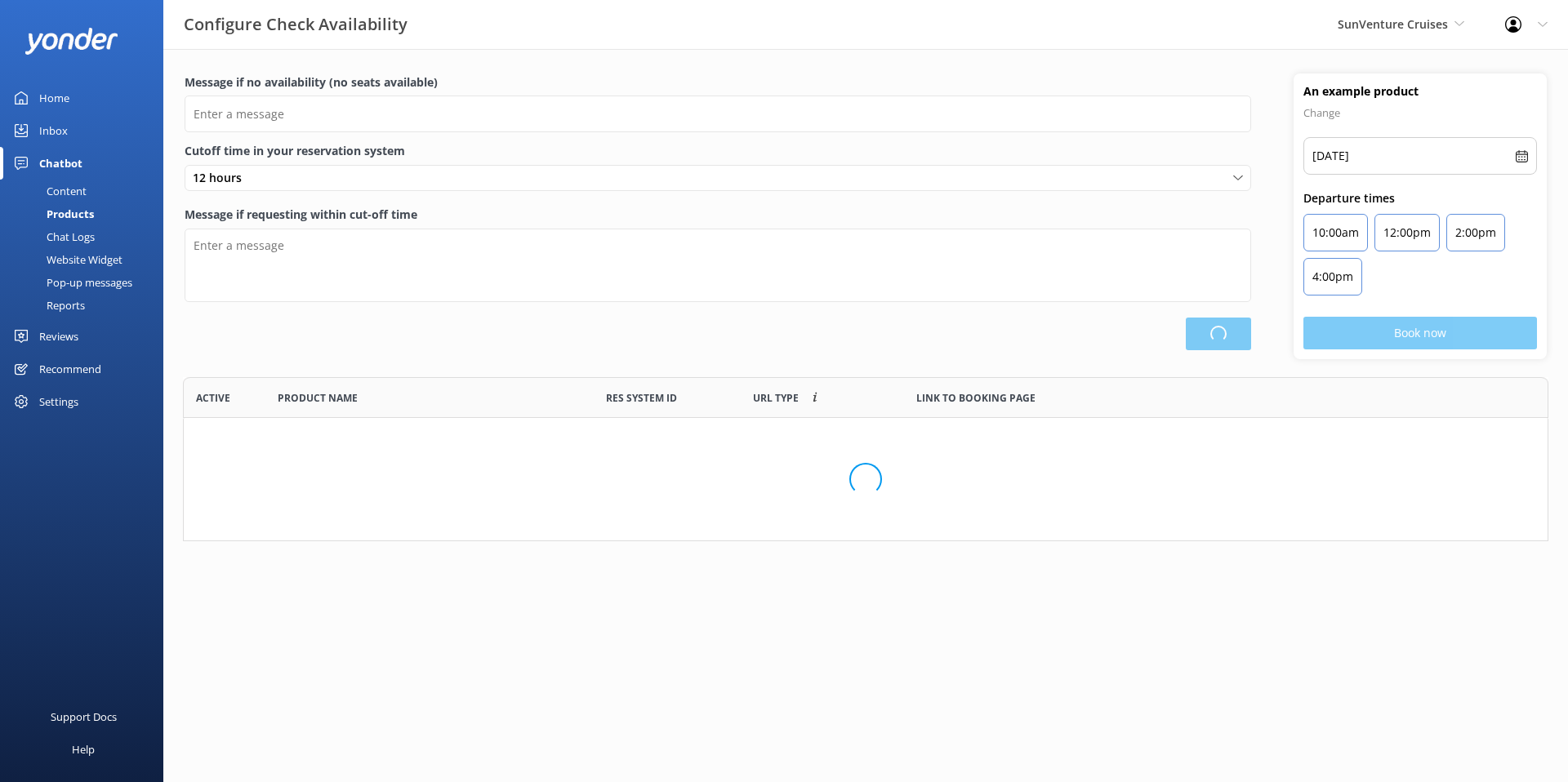
scroll to position [490, 1363]
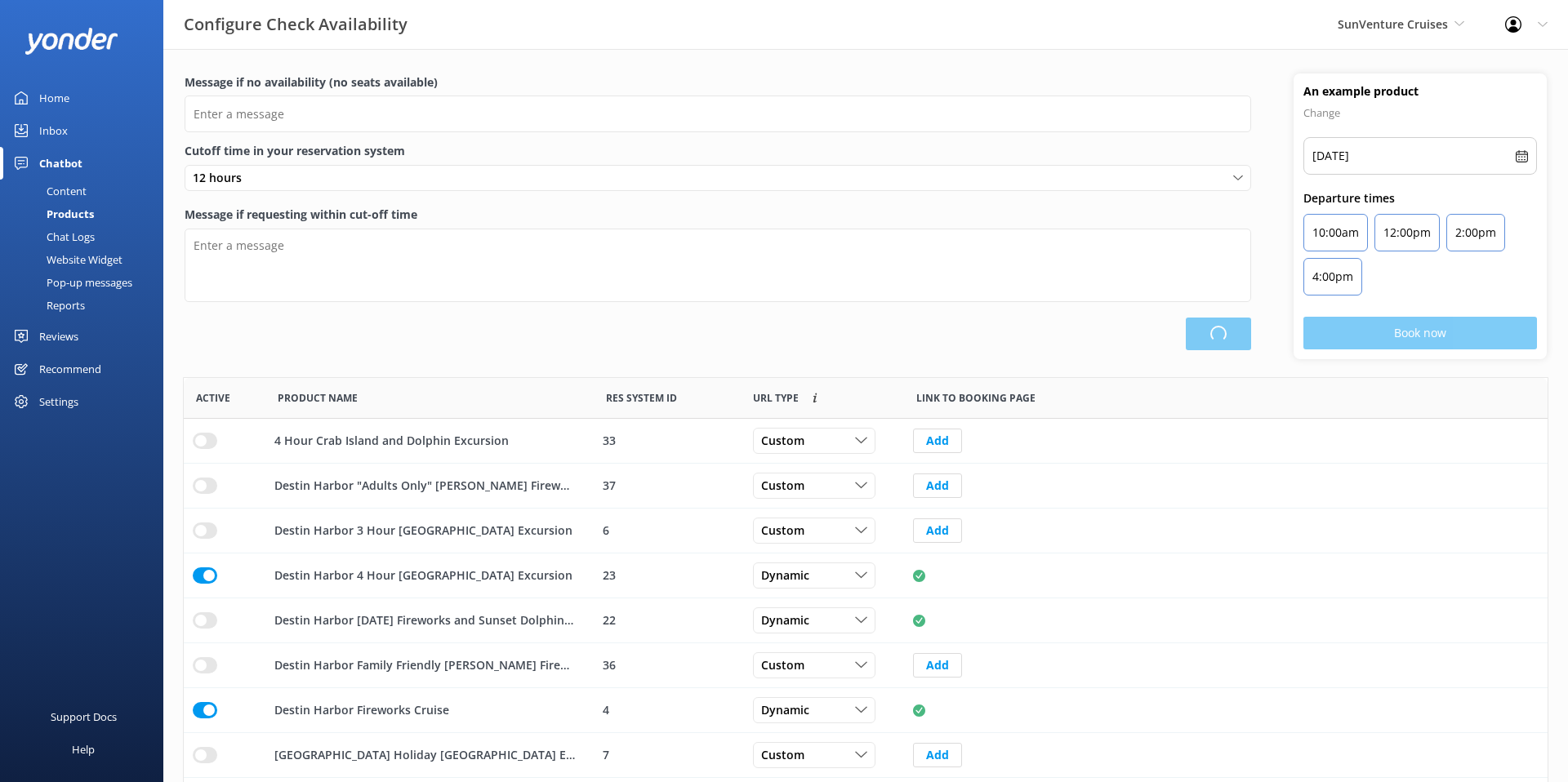
type input "There are no seats available, please check an alternative day"
type textarea "Our online booking system closes {hours} prior to departure. Please contact us …"
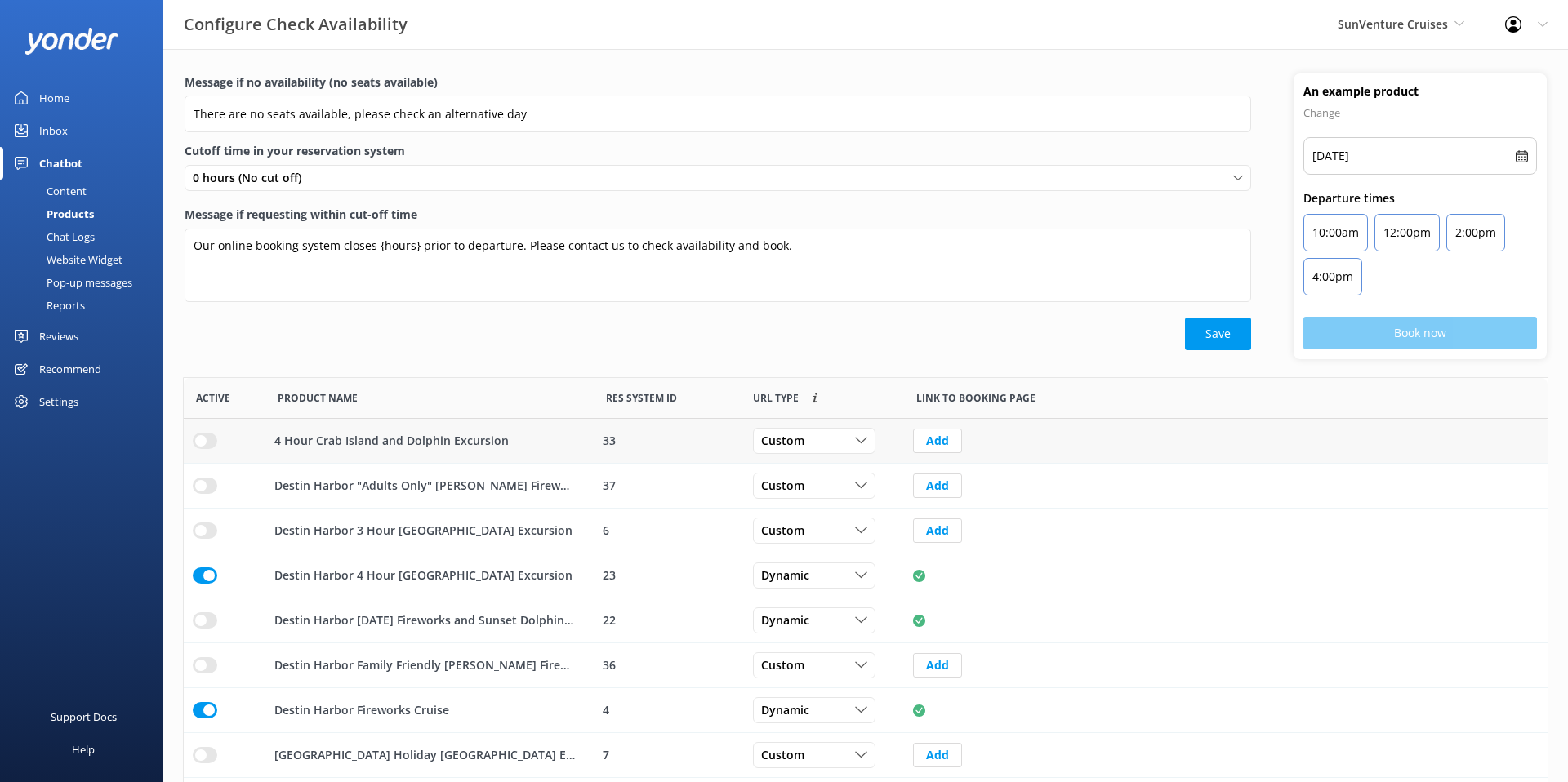
click at [680, 445] on div "33" at bounding box center [667, 441] width 129 height 18
click at [1404, 21] on span "SunVenture Cruises" at bounding box center [1393, 24] width 111 height 16
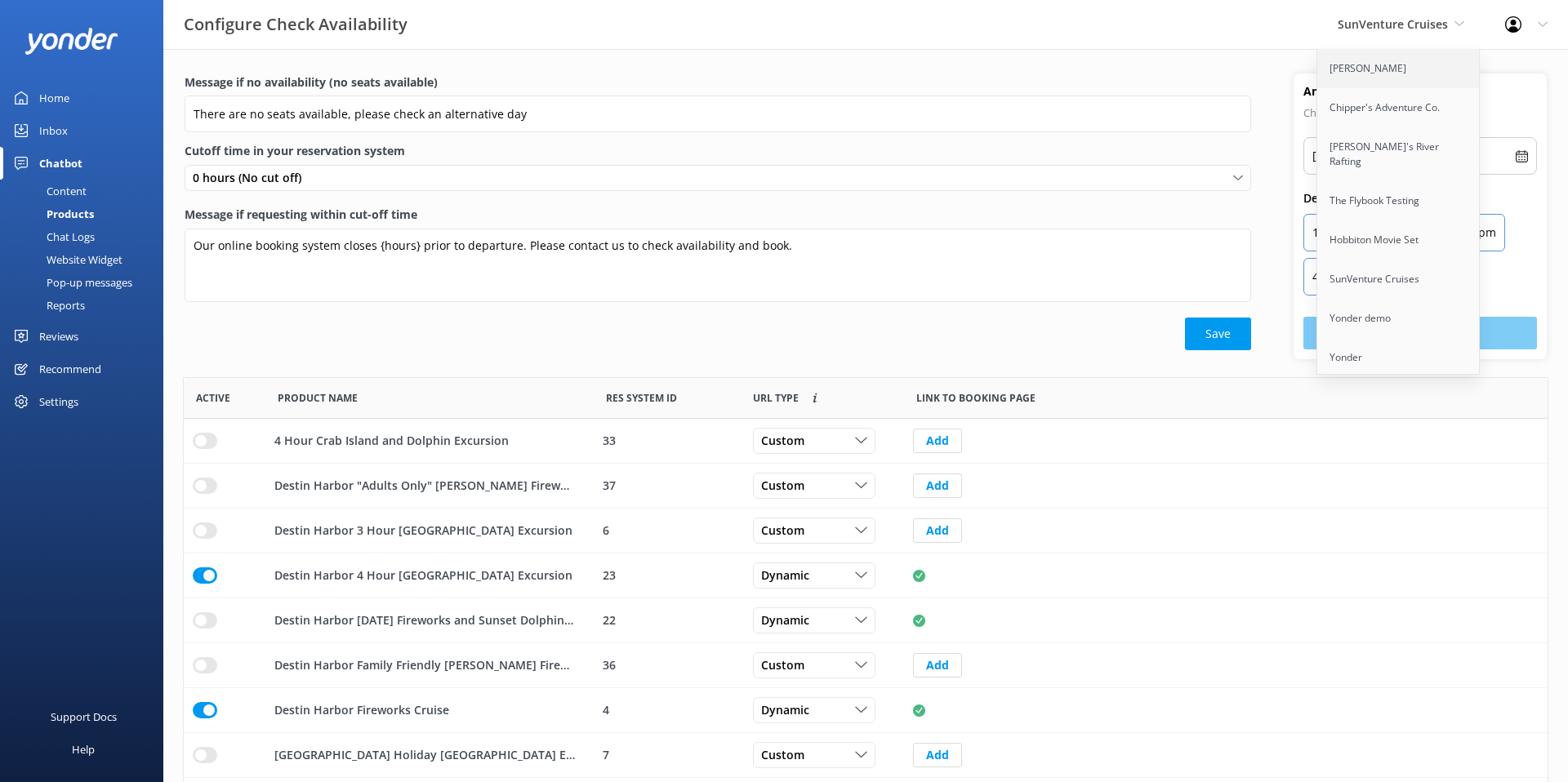
click at [1398, 69] on link "[PERSON_NAME]" at bounding box center [1398, 68] width 163 height 39
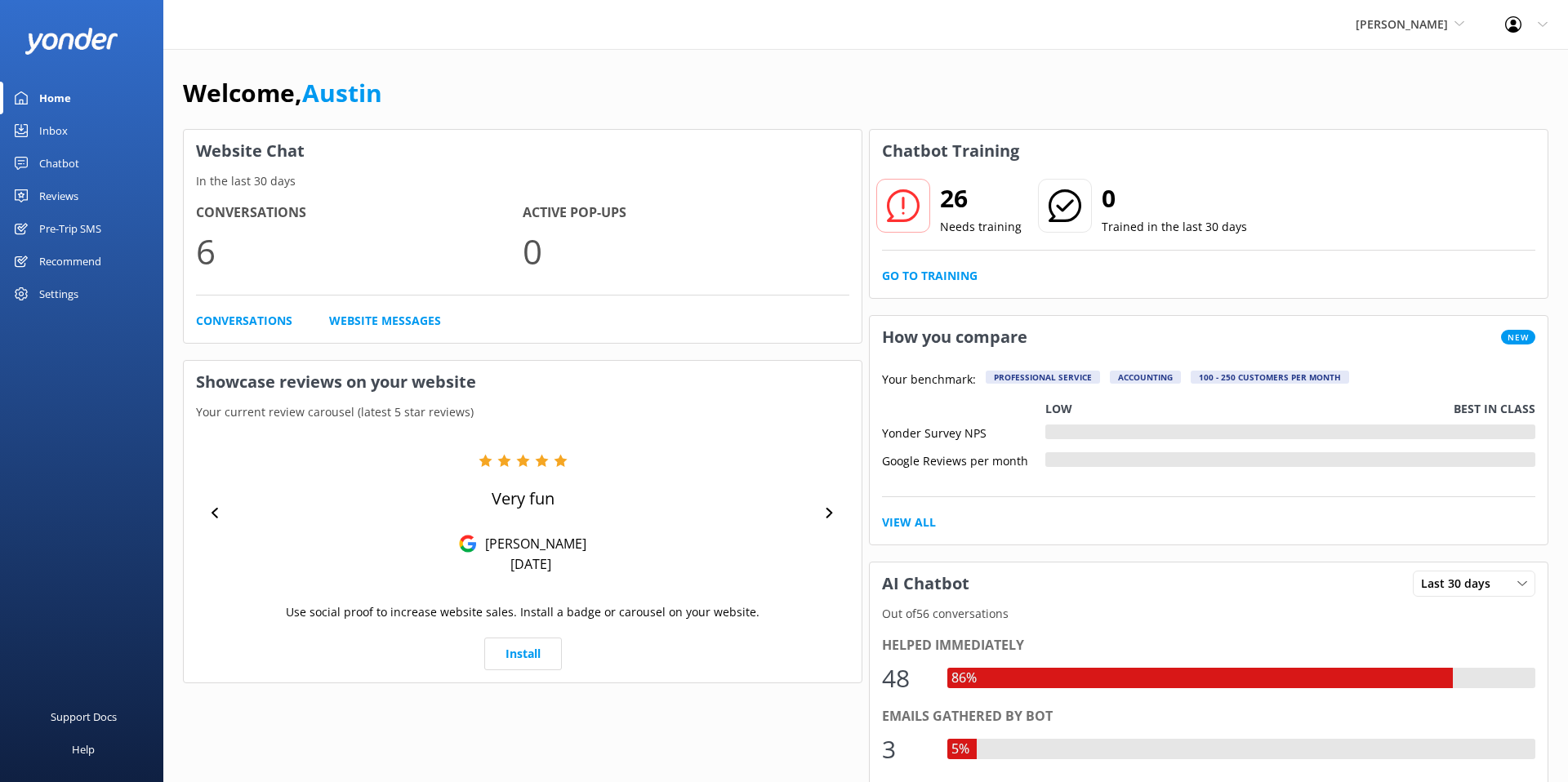
click at [62, 164] on div "Chatbot" at bounding box center [59, 163] width 40 height 32
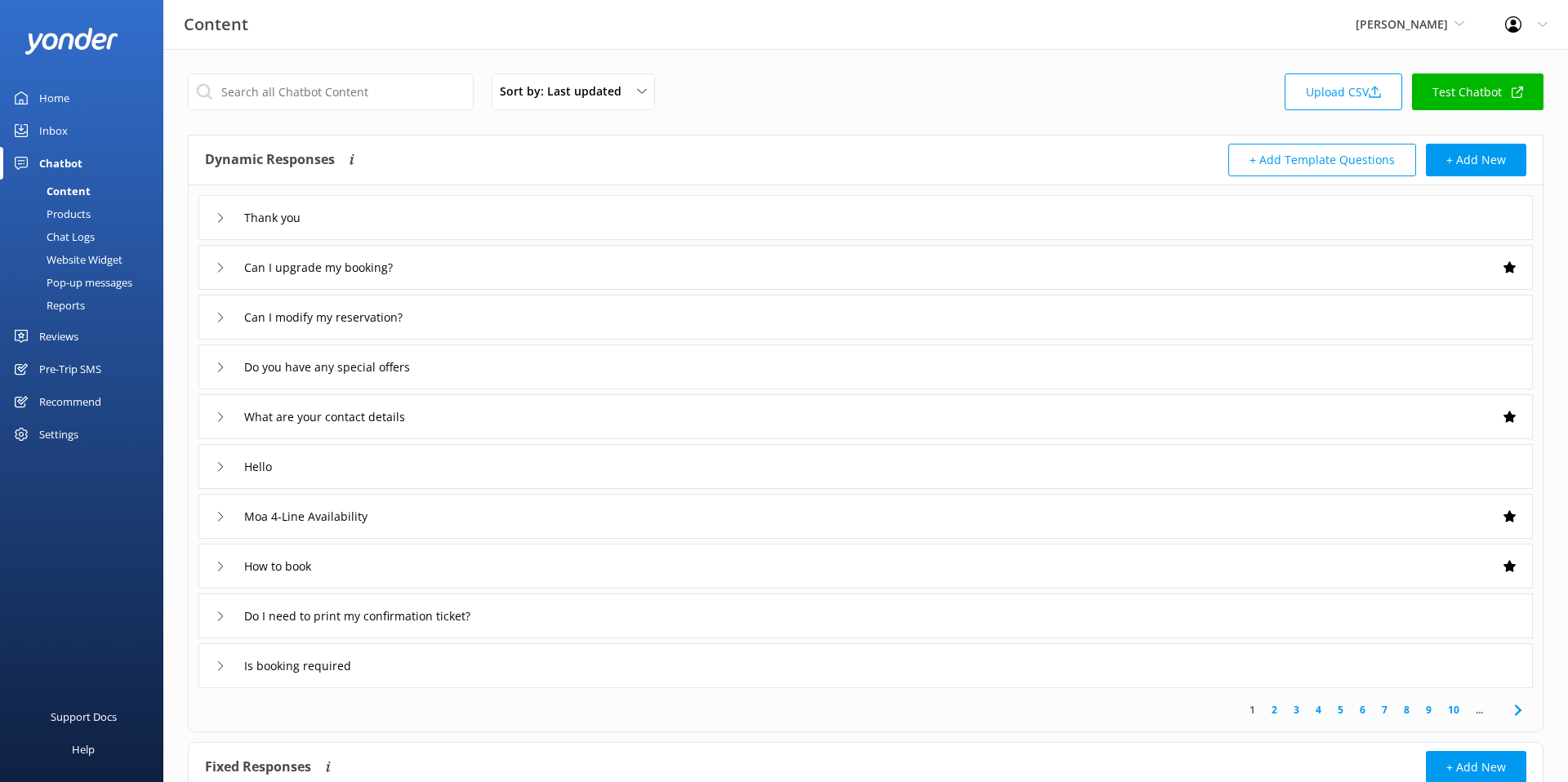
click at [81, 219] on div "Products" at bounding box center [50, 214] width 81 height 23
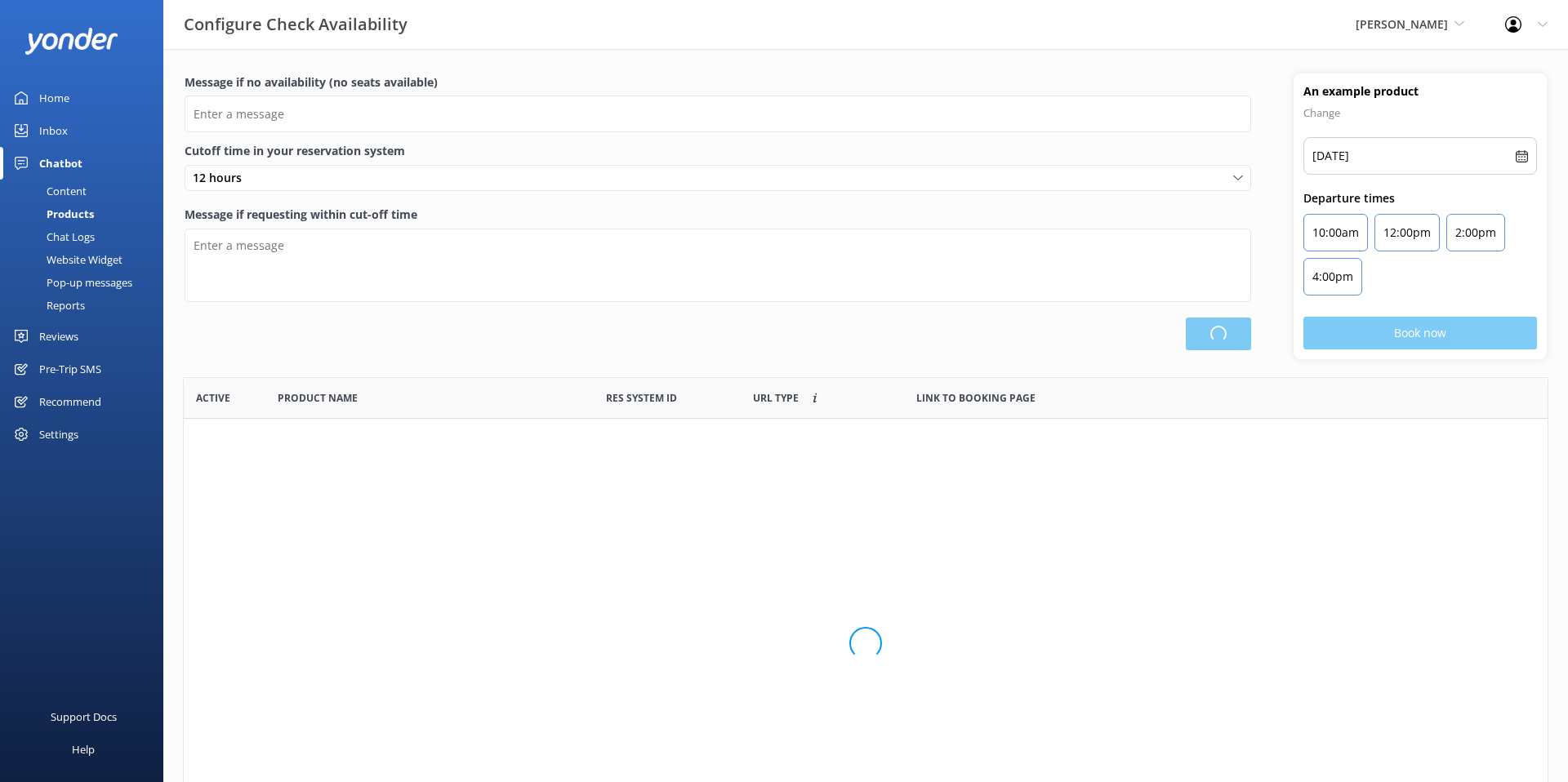
scroll to position [176, 1365]
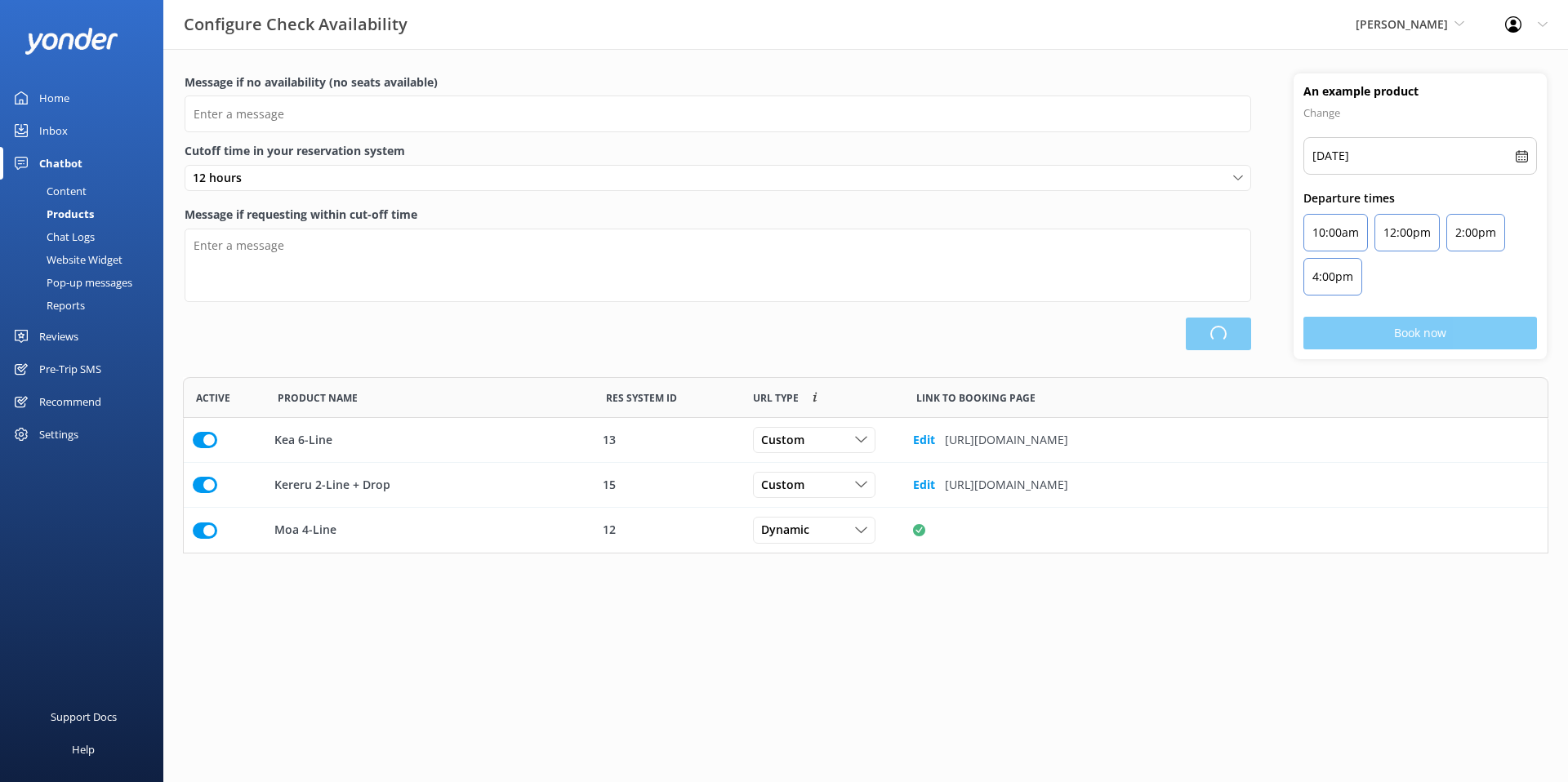
type input "There are no seats available, please check an alternative day"
type textarea "Our online booking system closes {hours} prior to departure. Please contact us …"
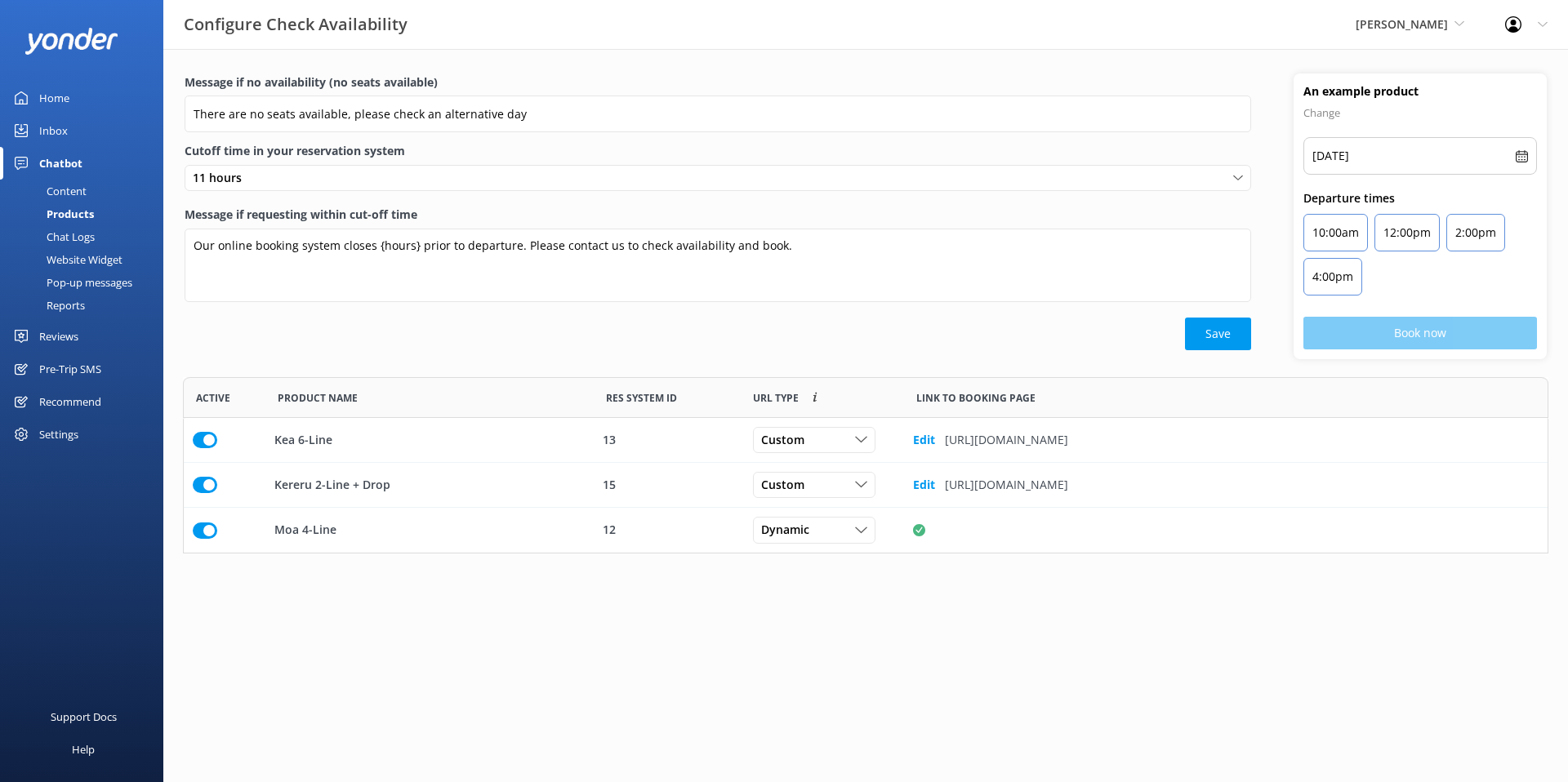
click at [79, 240] on div "Chat Logs" at bounding box center [52, 237] width 85 height 23
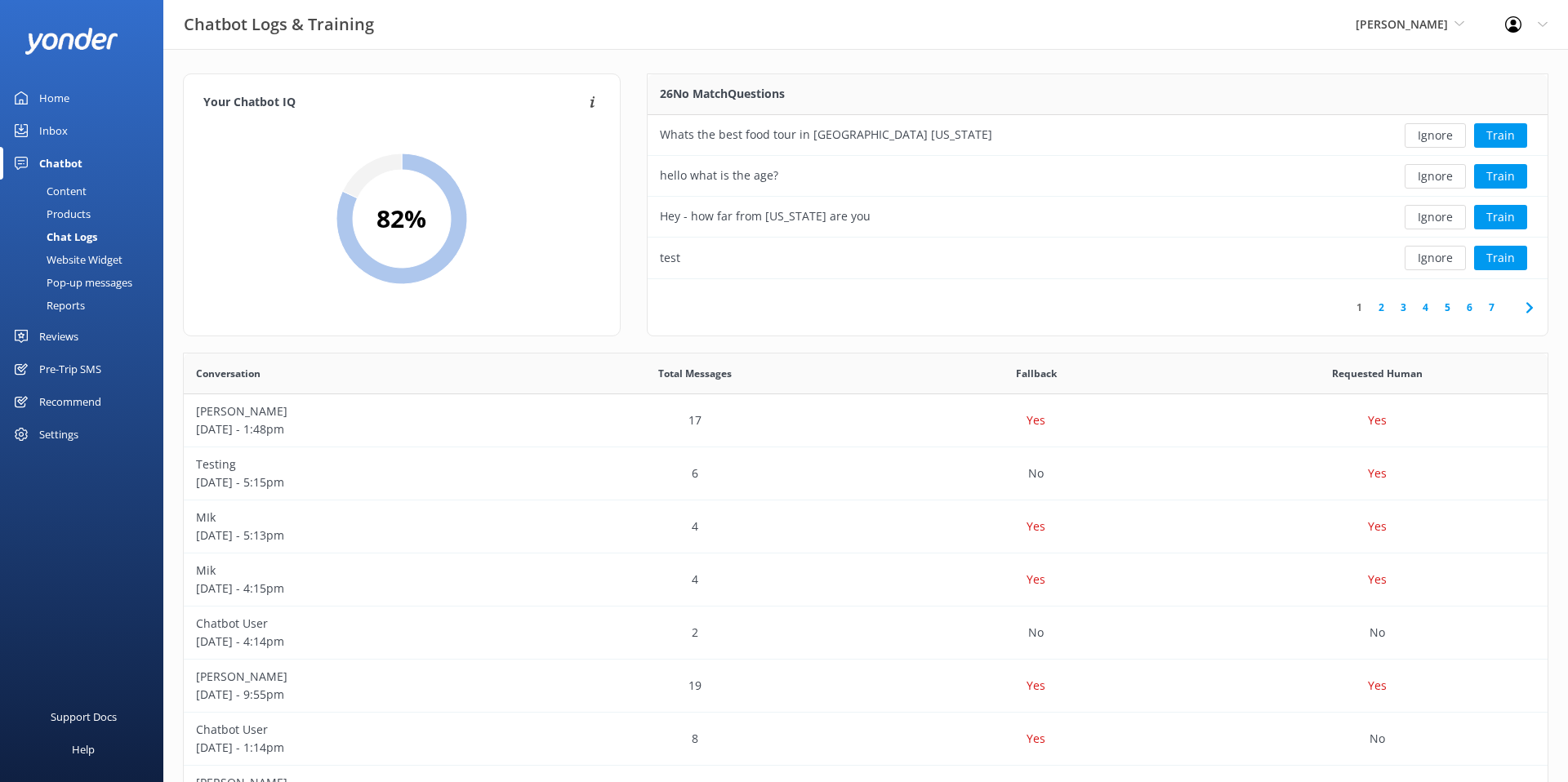
scroll to position [234, 0]
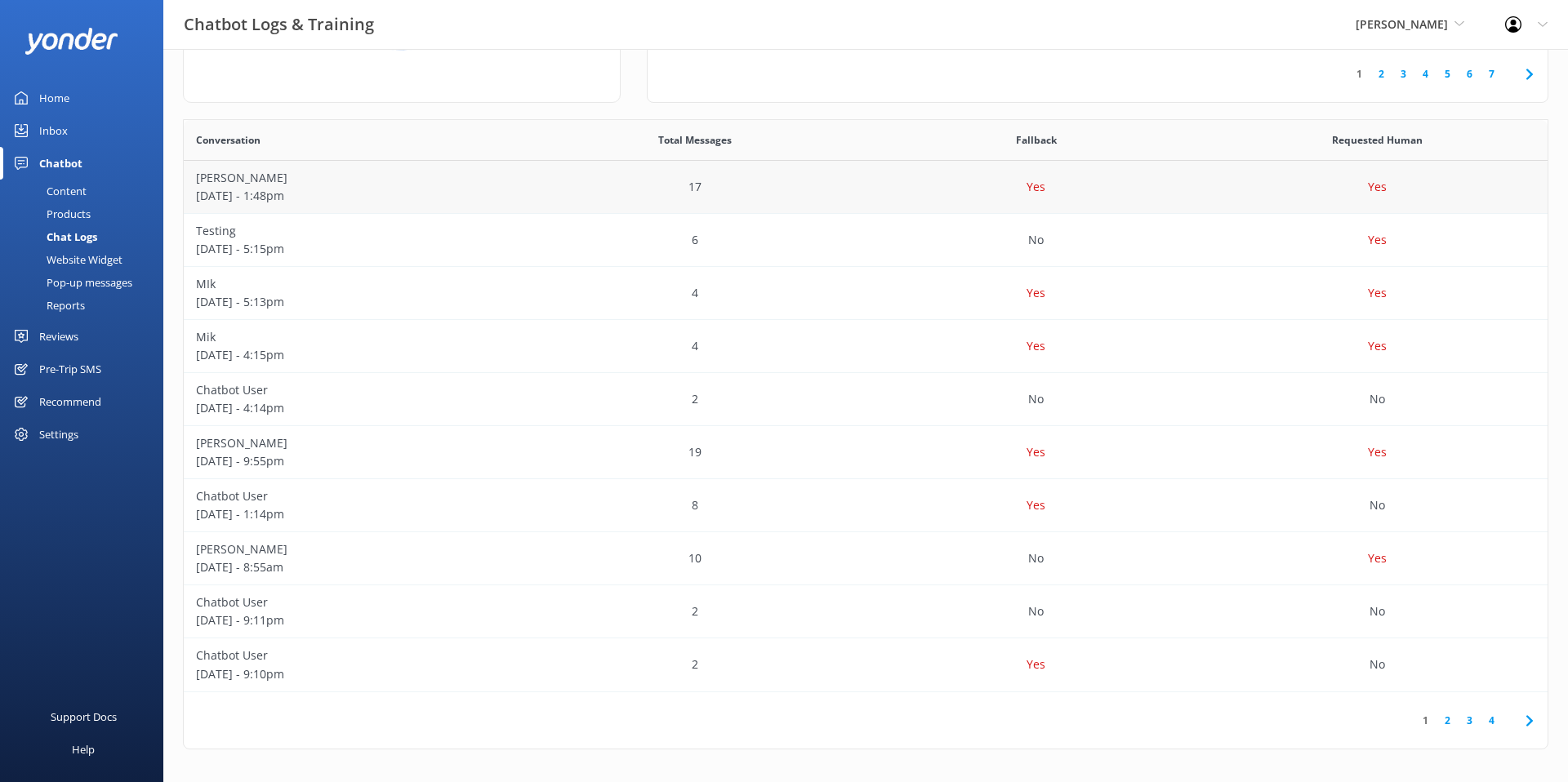
click at [433, 202] on p "[DATE] - 1:48pm" at bounding box center [354, 196] width 317 height 18
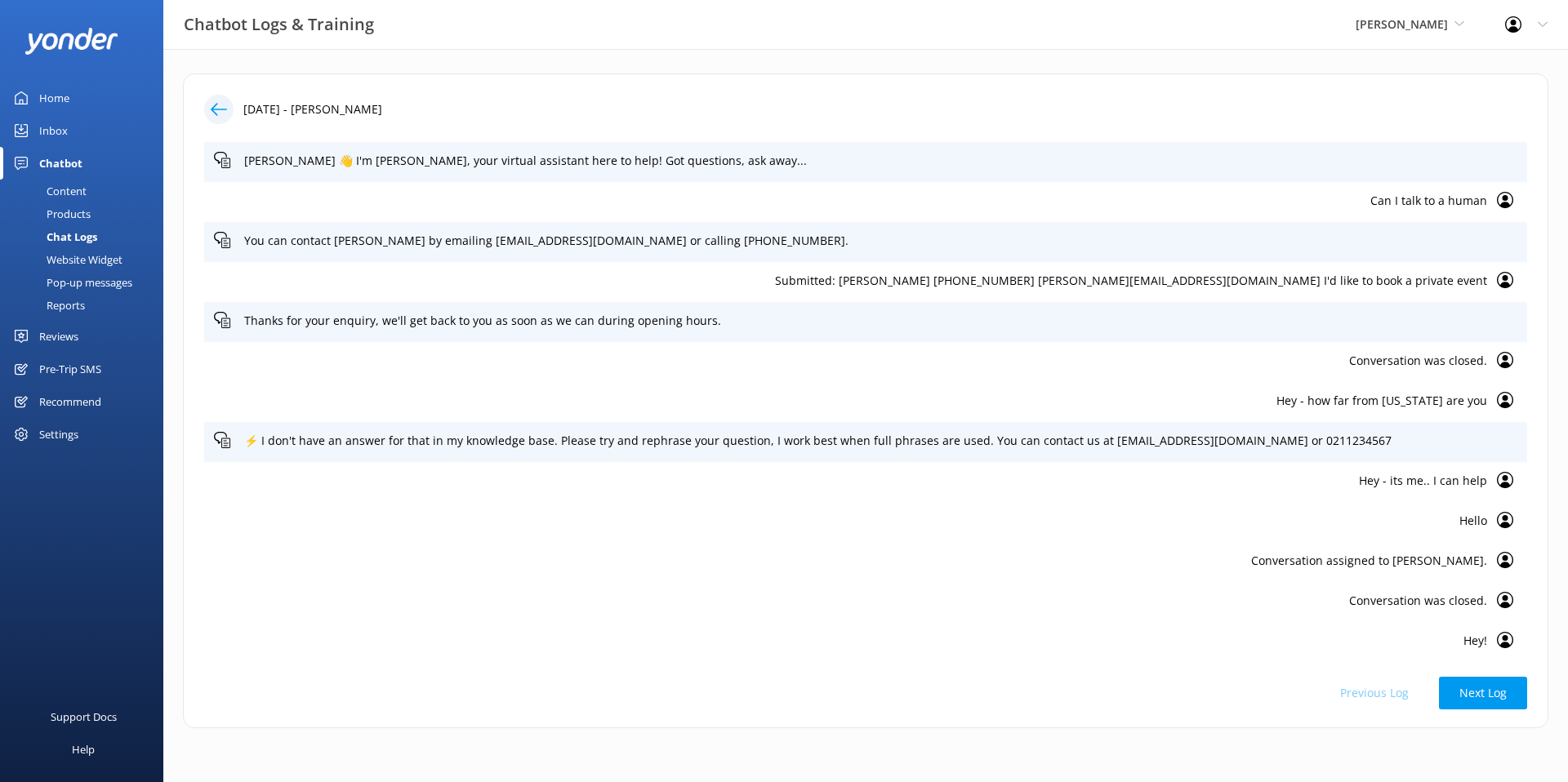
click at [219, 110] on use at bounding box center [219, 109] width 17 height 12
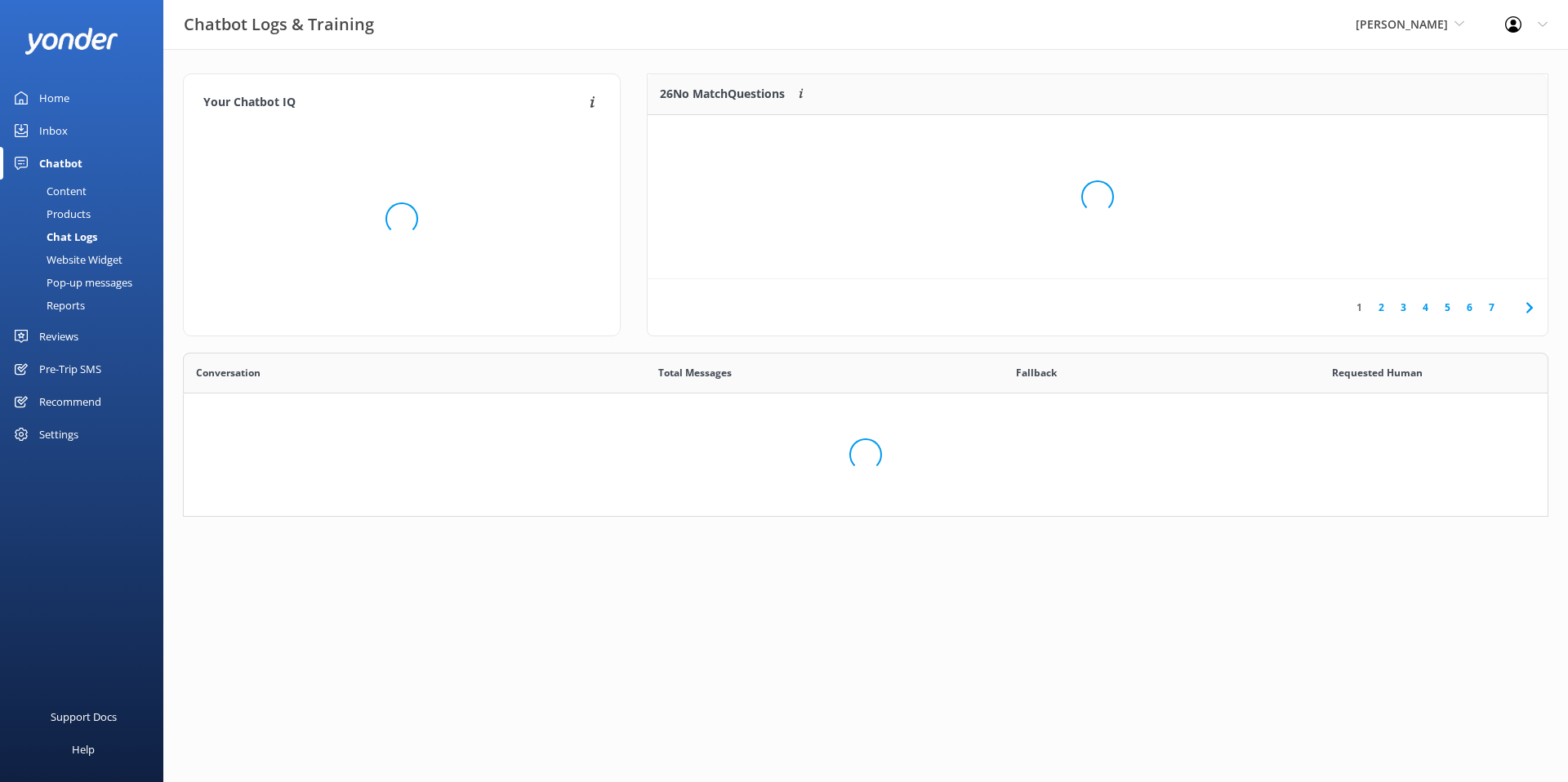
scroll to position [573, 1363]
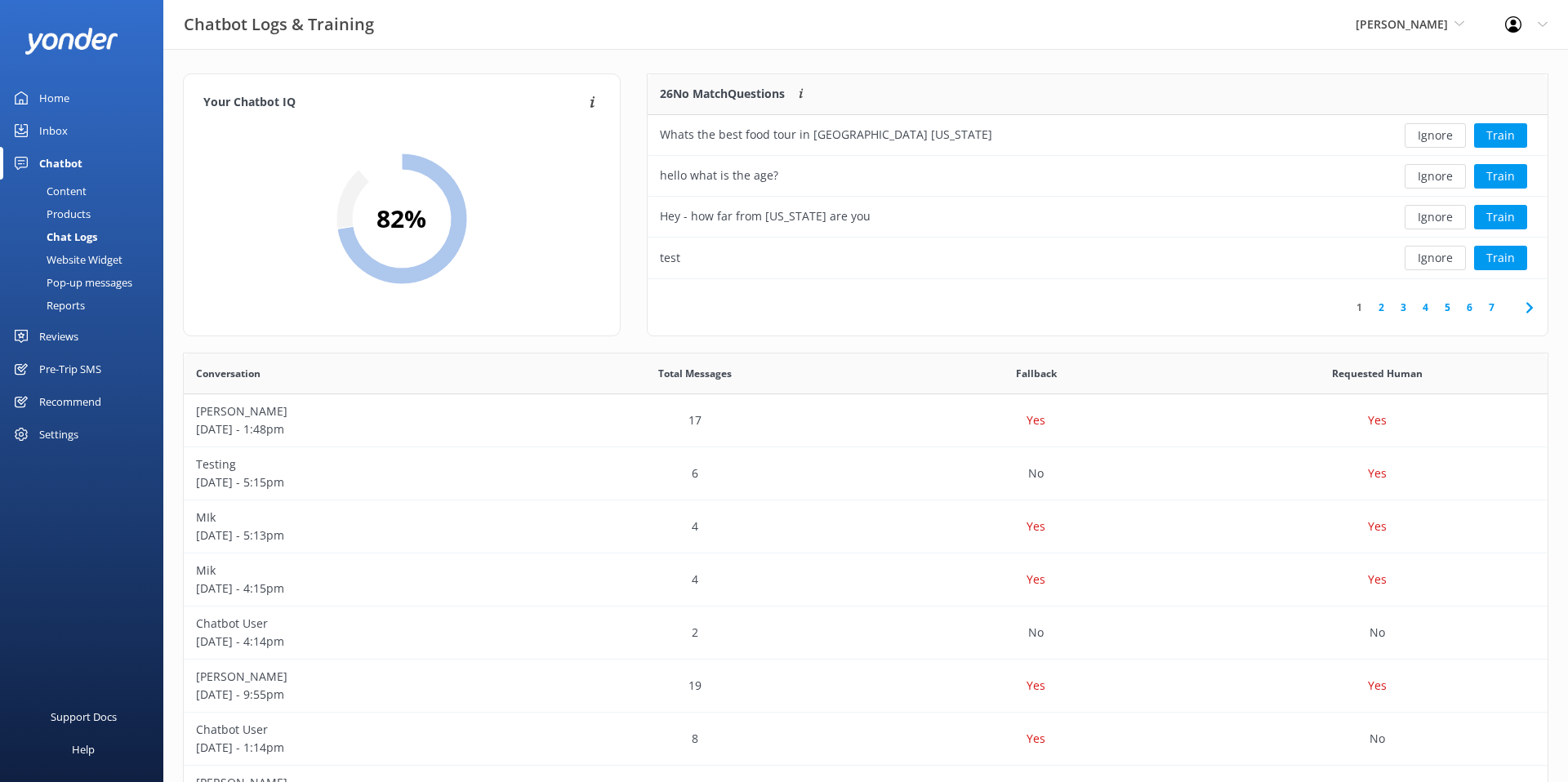
click at [107, 256] on div "Website Widget" at bounding box center [67, 260] width 113 height 23
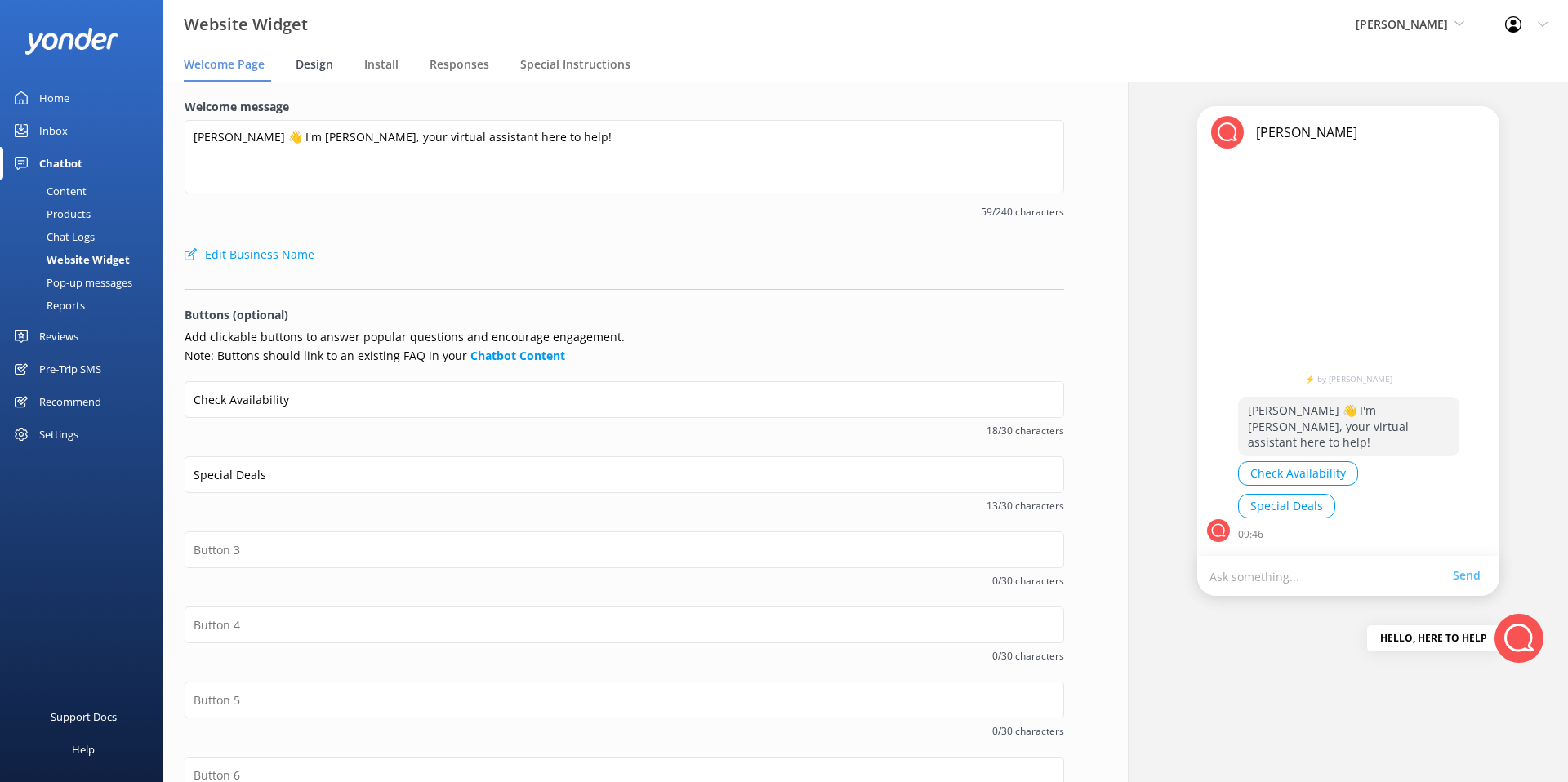
click at [307, 54] on div "Design" at bounding box center [318, 65] width 44 height 32
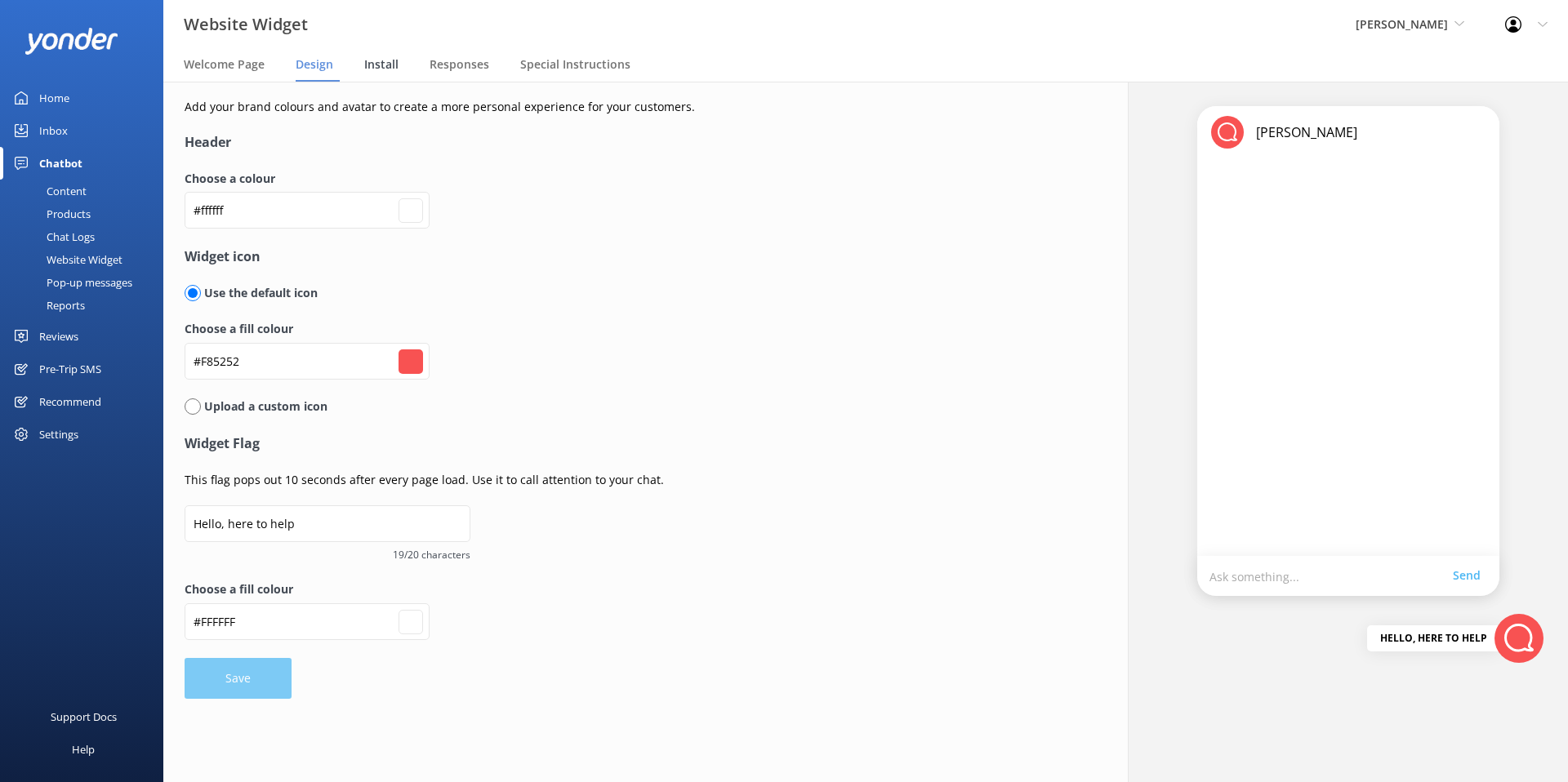
click at [387, 67] on span "Install" at bounding box center [381, 65] width 34 height 17
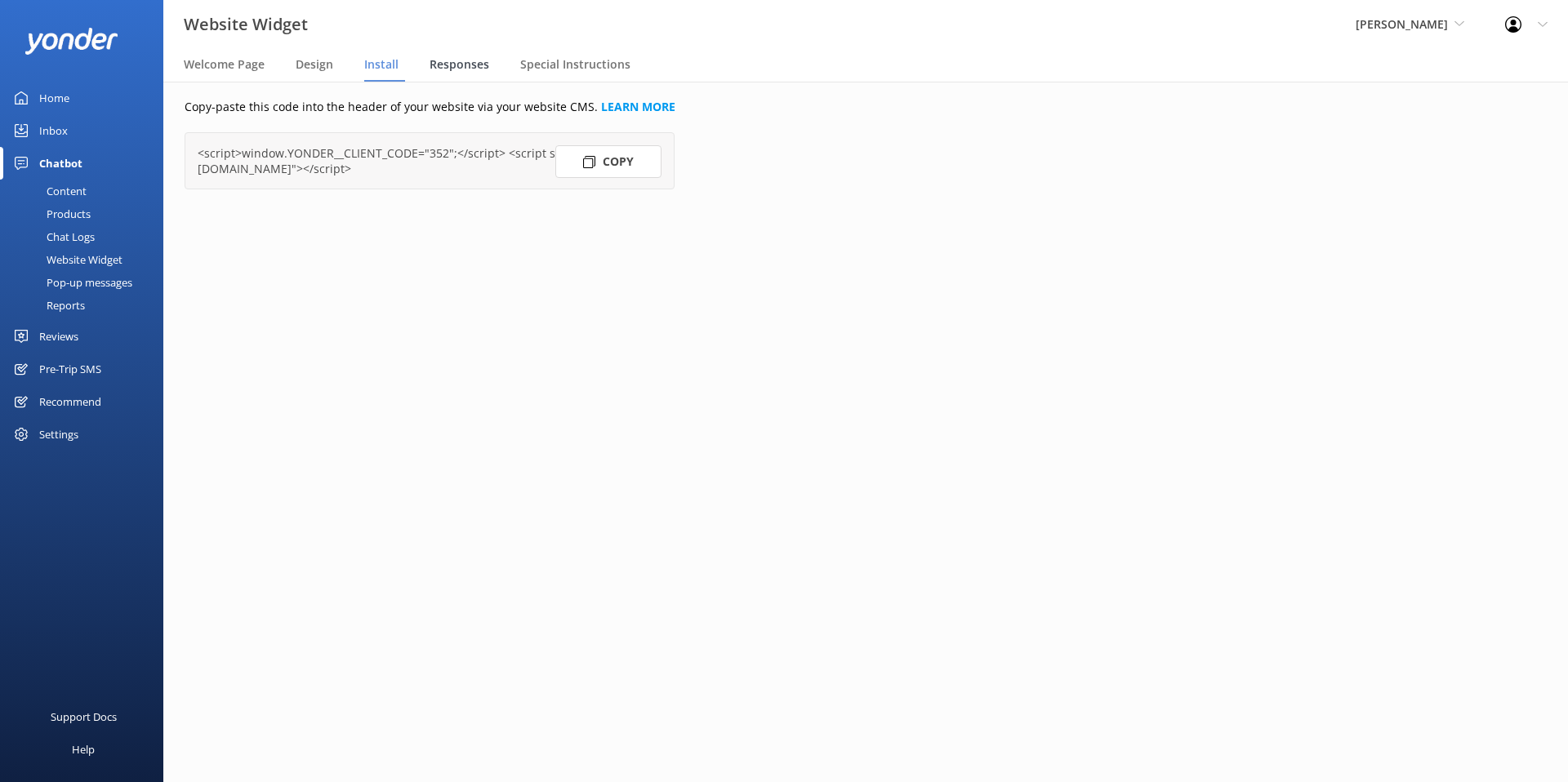
click at [449, 69] on span "Responses" at bounding box center [460, 65] width 60 height 17
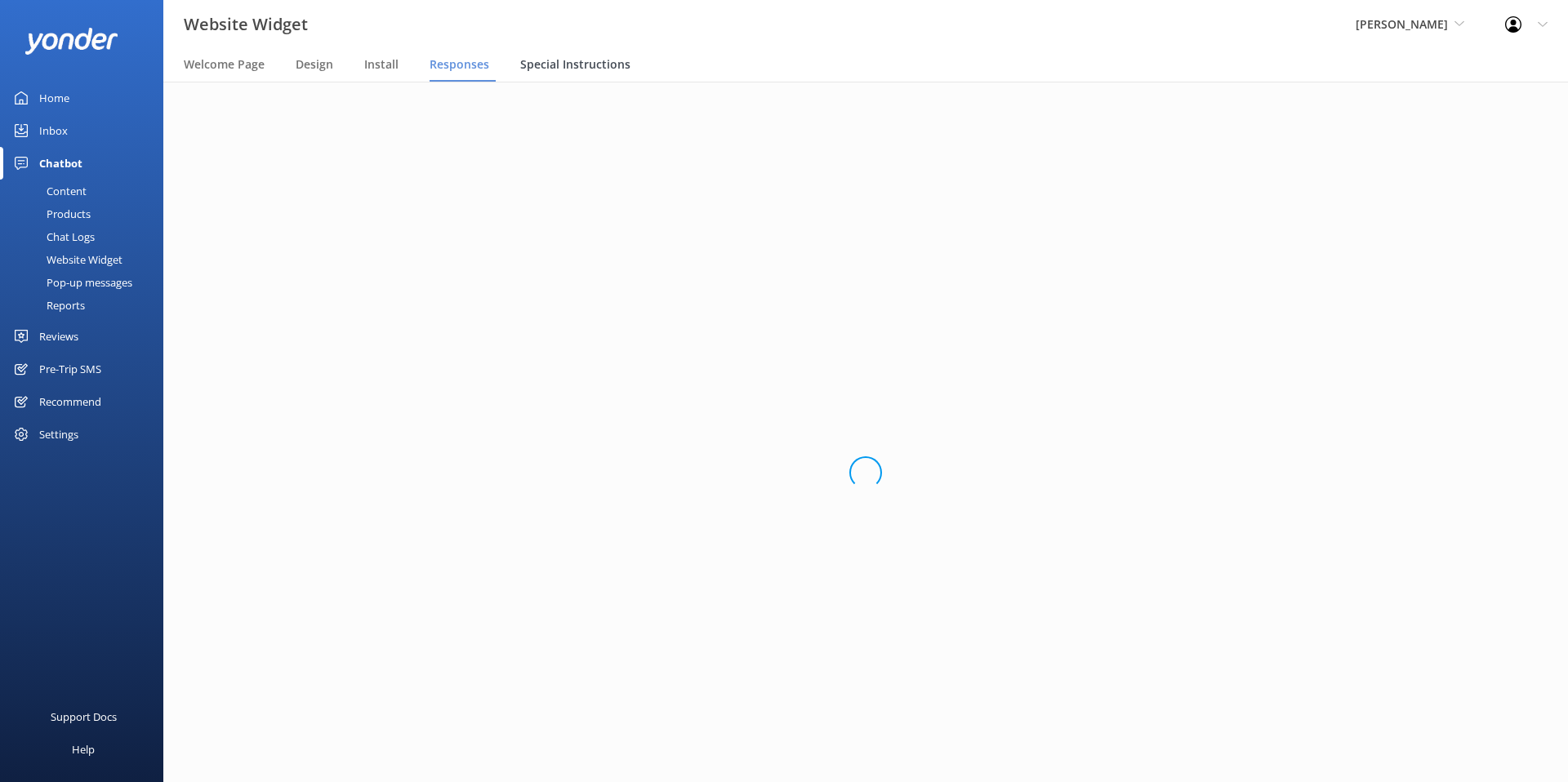
click at [565, 67] on span "Special Instructions" at bounding box center [575, 65] width 111 height 17
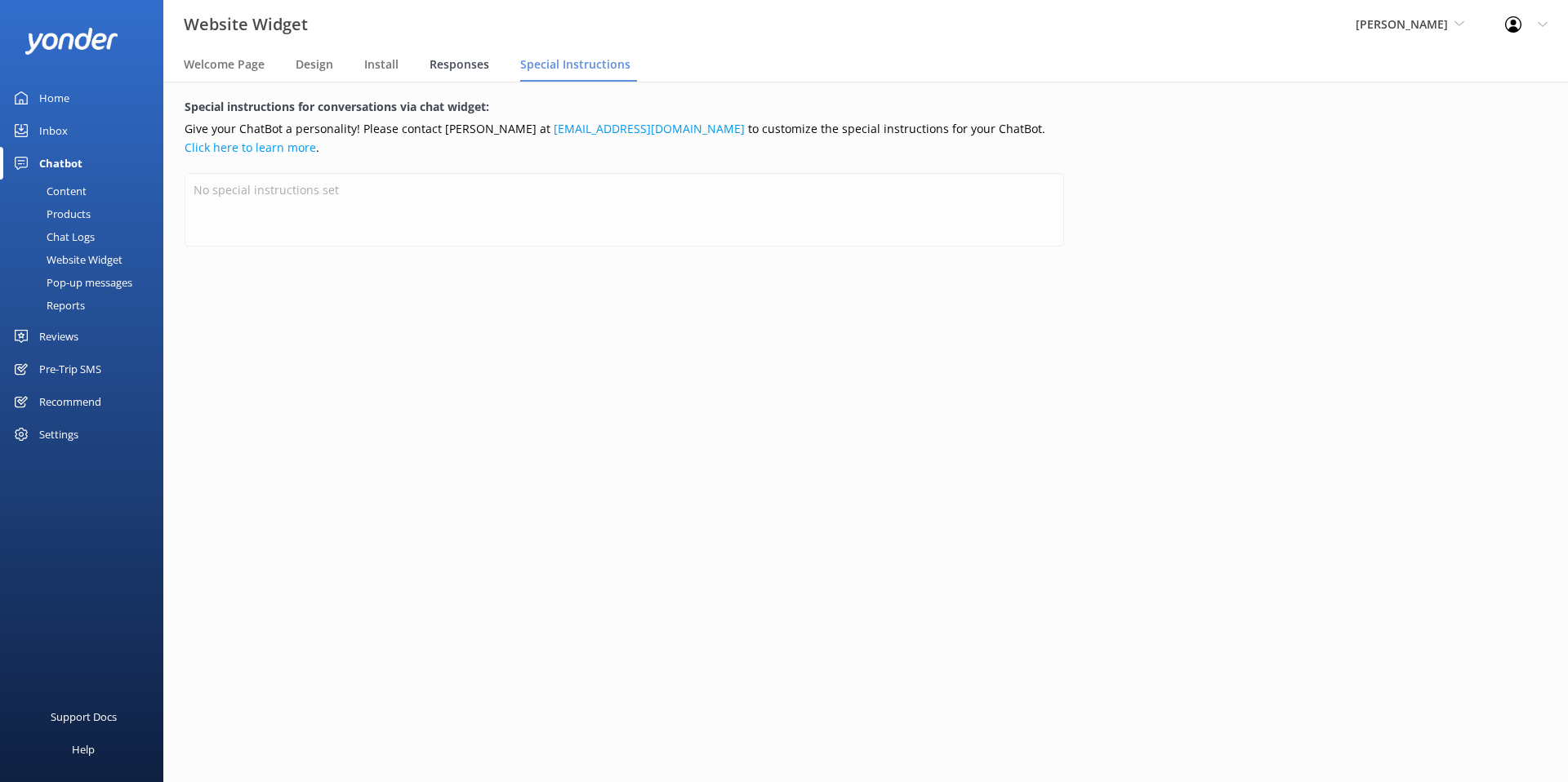
click at [463, 68] on span "Responses" at bounding box center [460, 65] width 60 height 17
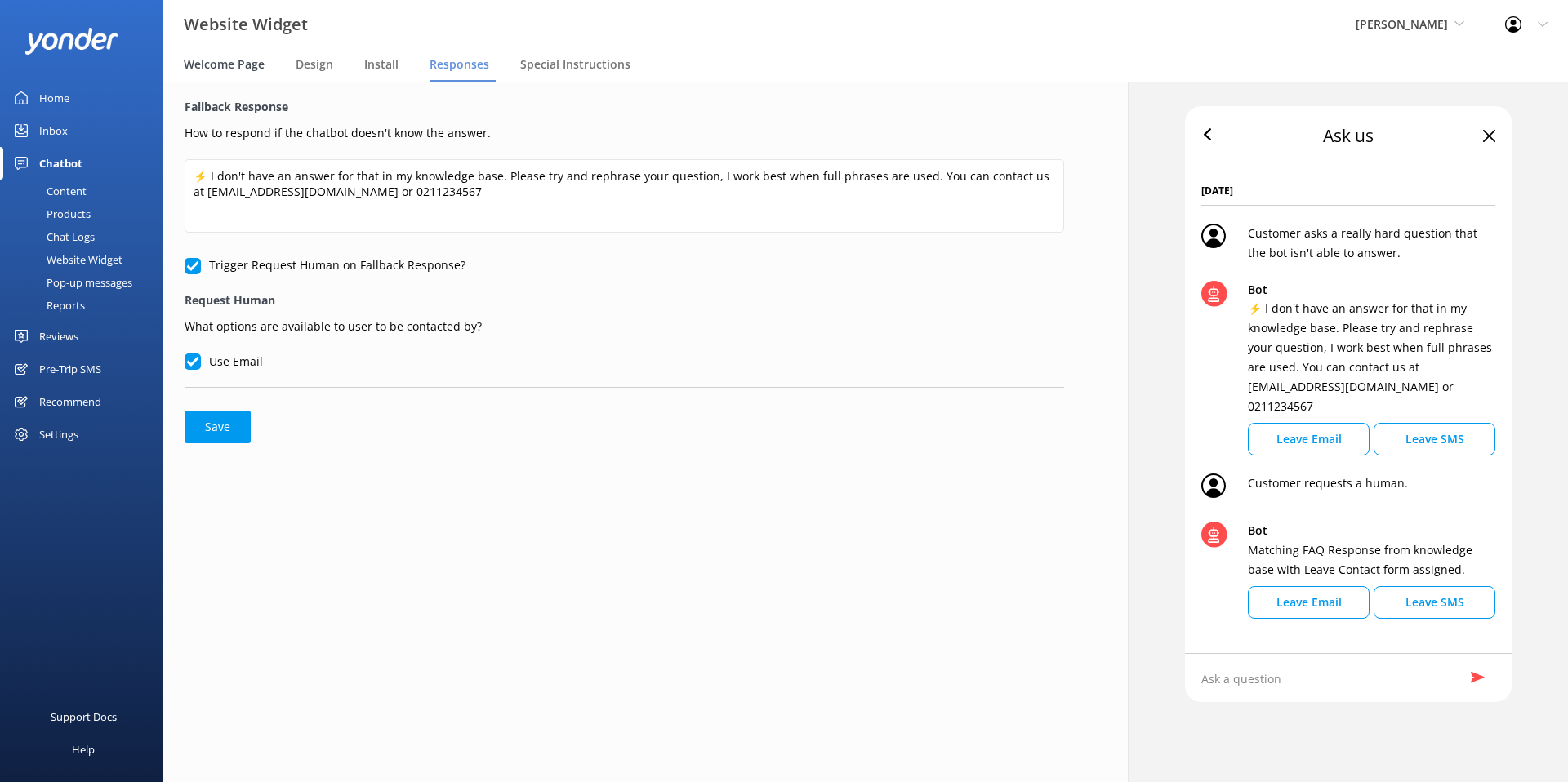
click at [219, 64] on span "Welcome Page" at bounding box center [224, 65] width 81 height 17
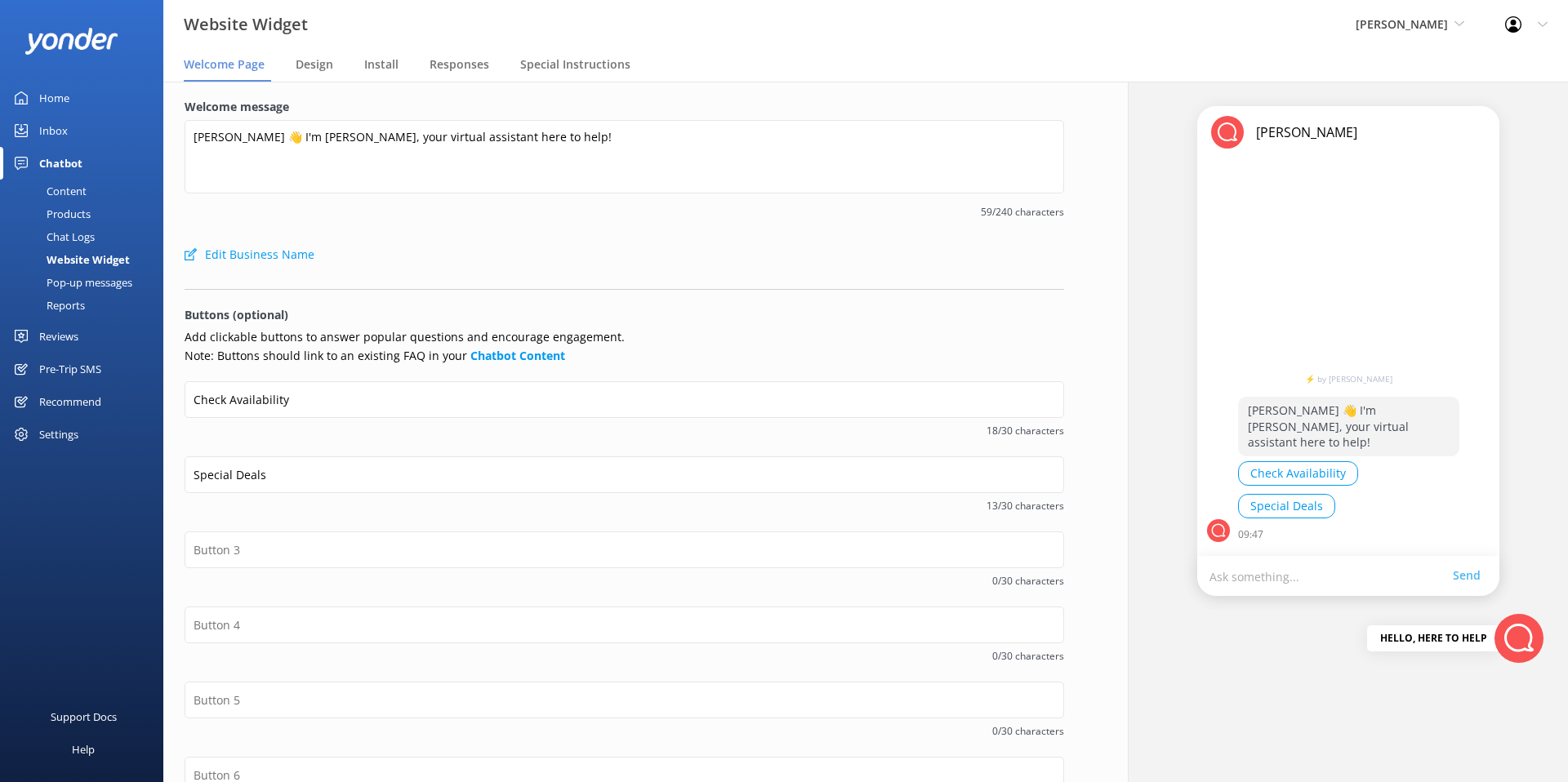
click at [69, 279] on div "Pop-up messages" at bounding box center [71, 283] width 122 height 23
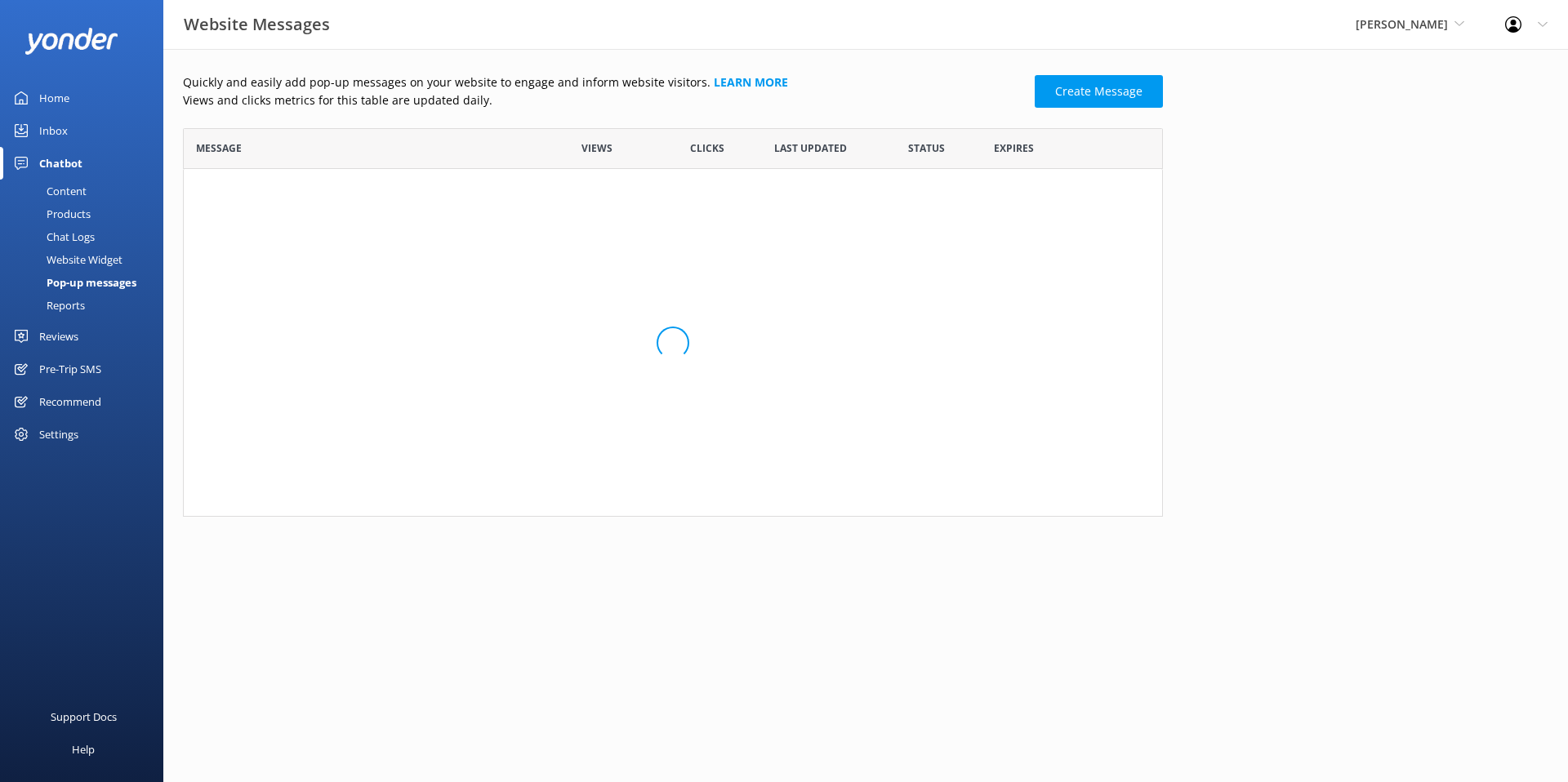
scroll to position [389, 980]
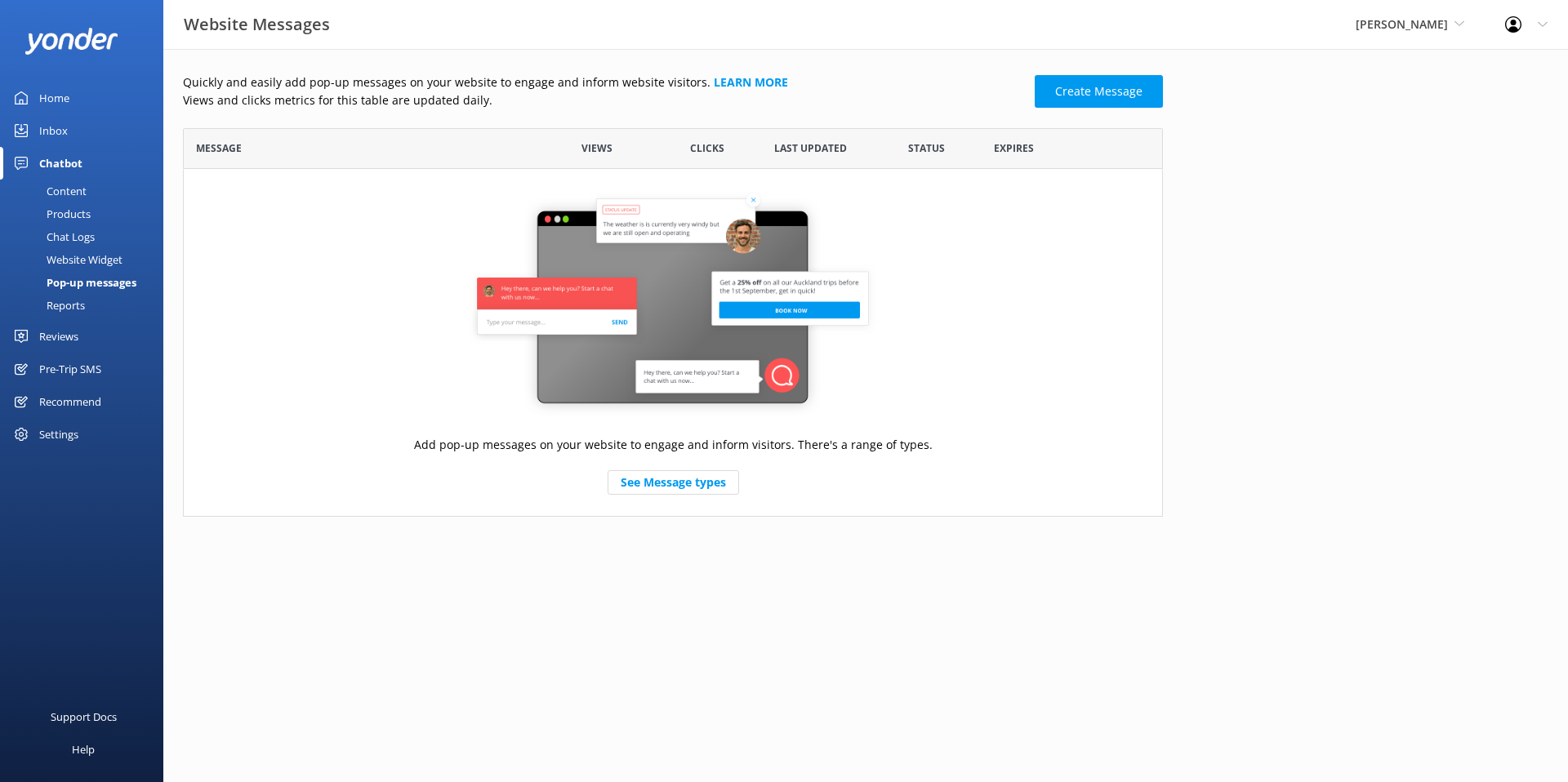
click at [116, 300] on link "Reports" at bounding box center [86, 306] width 154 height 23
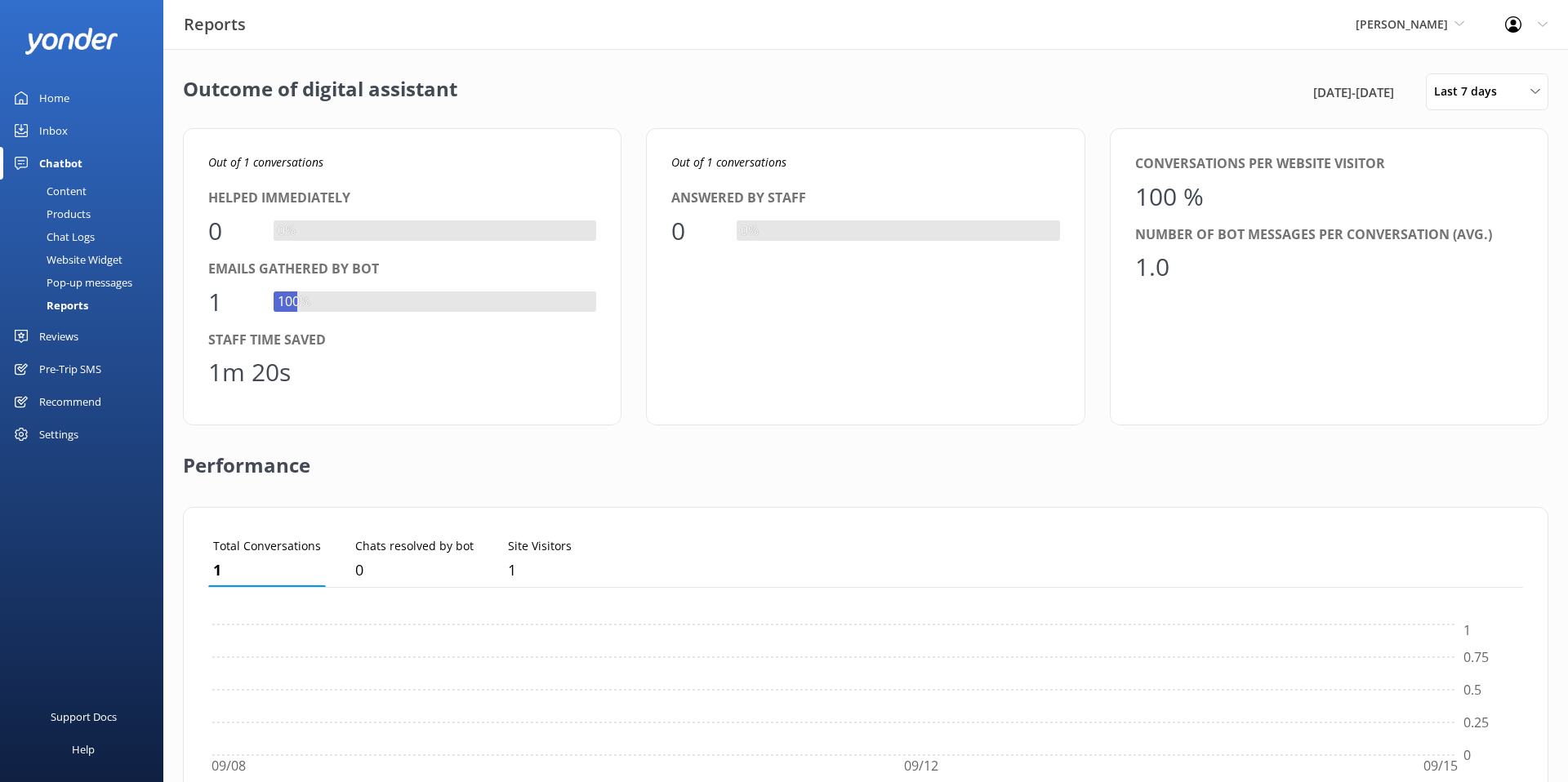
scroll to position [164, 1315]
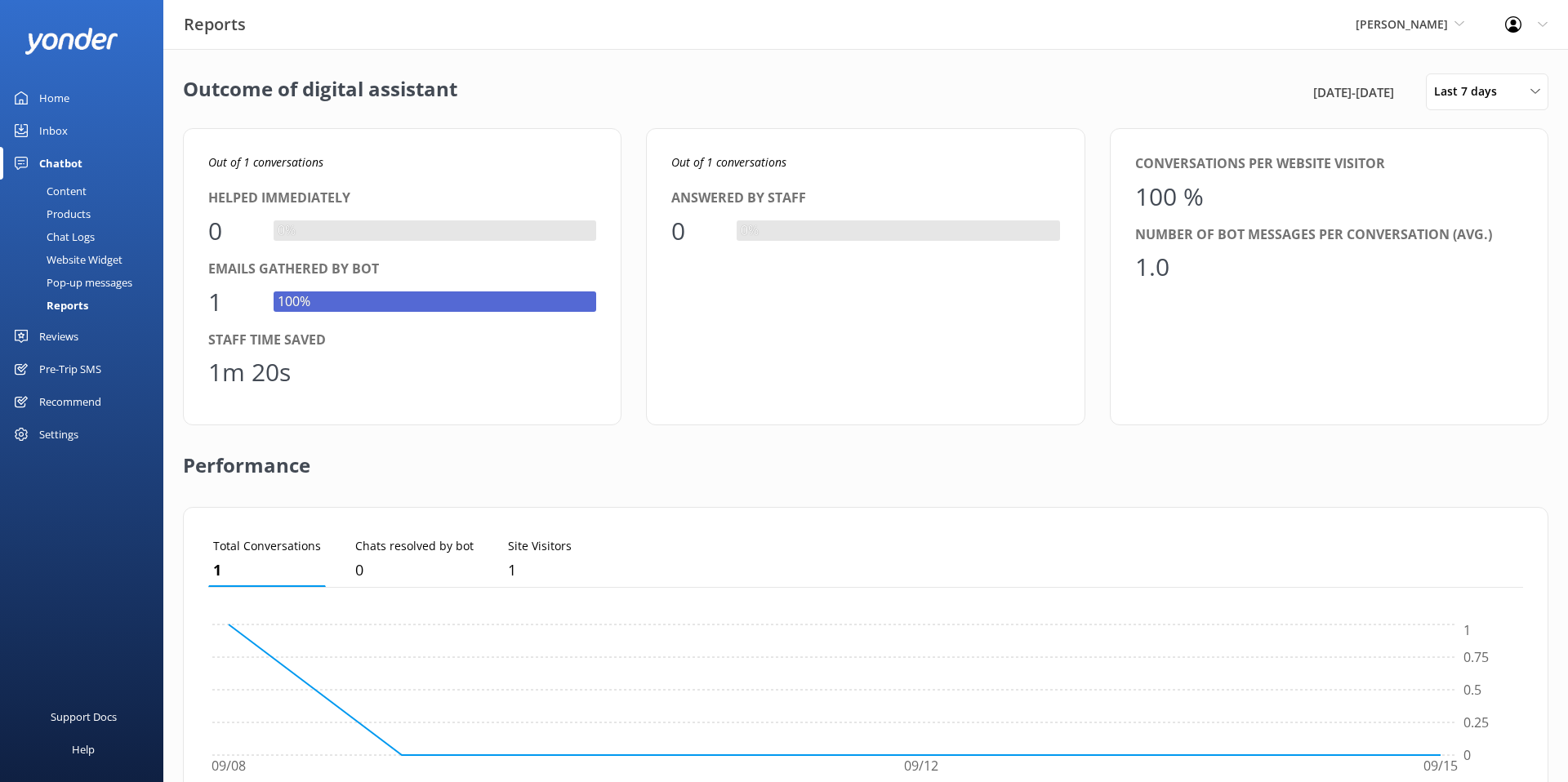
click at [99, 346] on link "Reviews" at bounding box center [81, 336] width 163 height 32
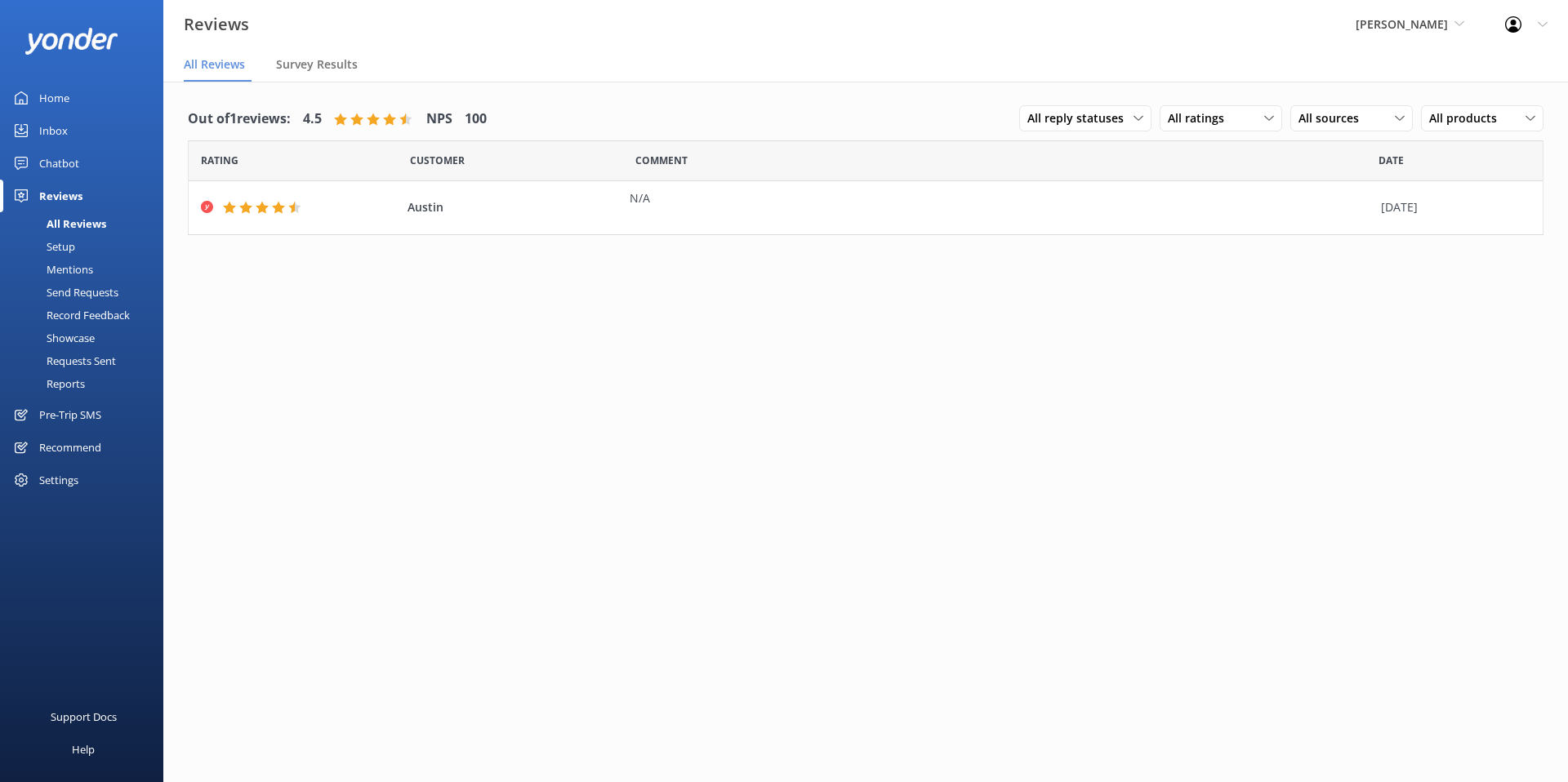
click at [90, 416] on div "Pre-Trip SMS" at bounding box center [70, 414] width 62 height 32
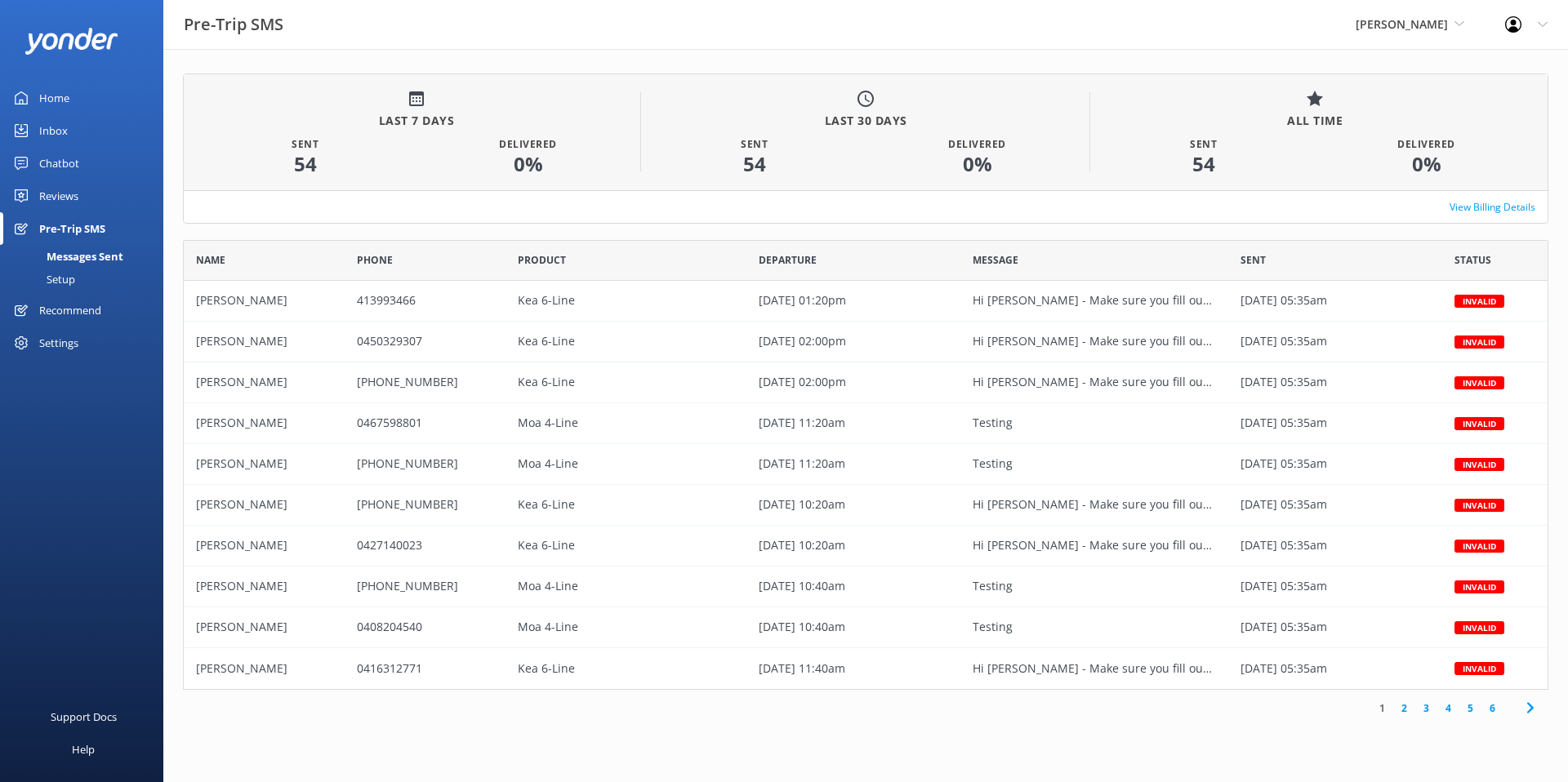
click at [83, 278] on link "Setup" at bounding box center [86, 279] width 154 height 23
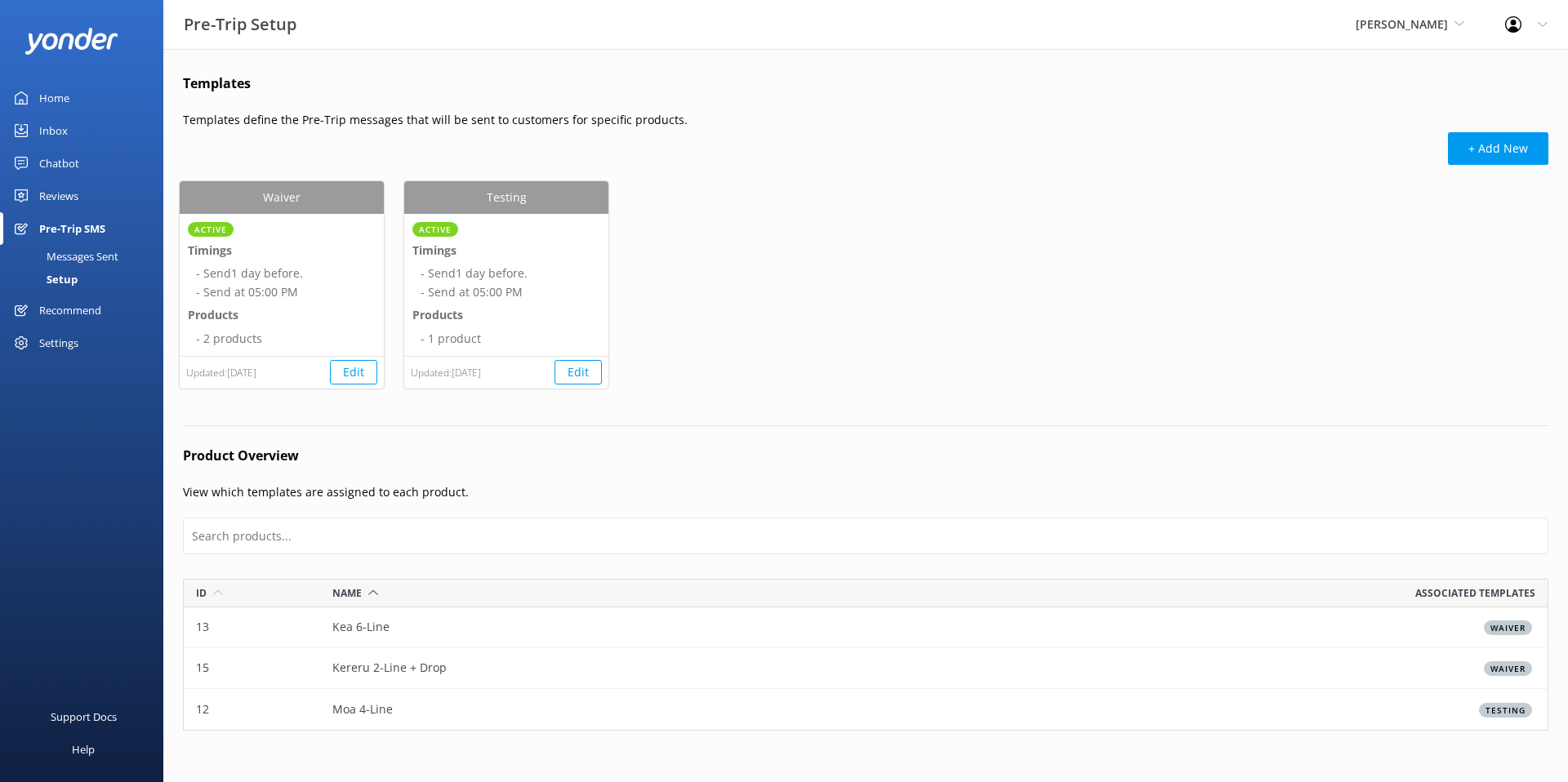
scroll to position [1, 1]
click at [1400, 29] on span "[PERSON_NAME]" at bounding box center [1402, 24] width 92 height 16
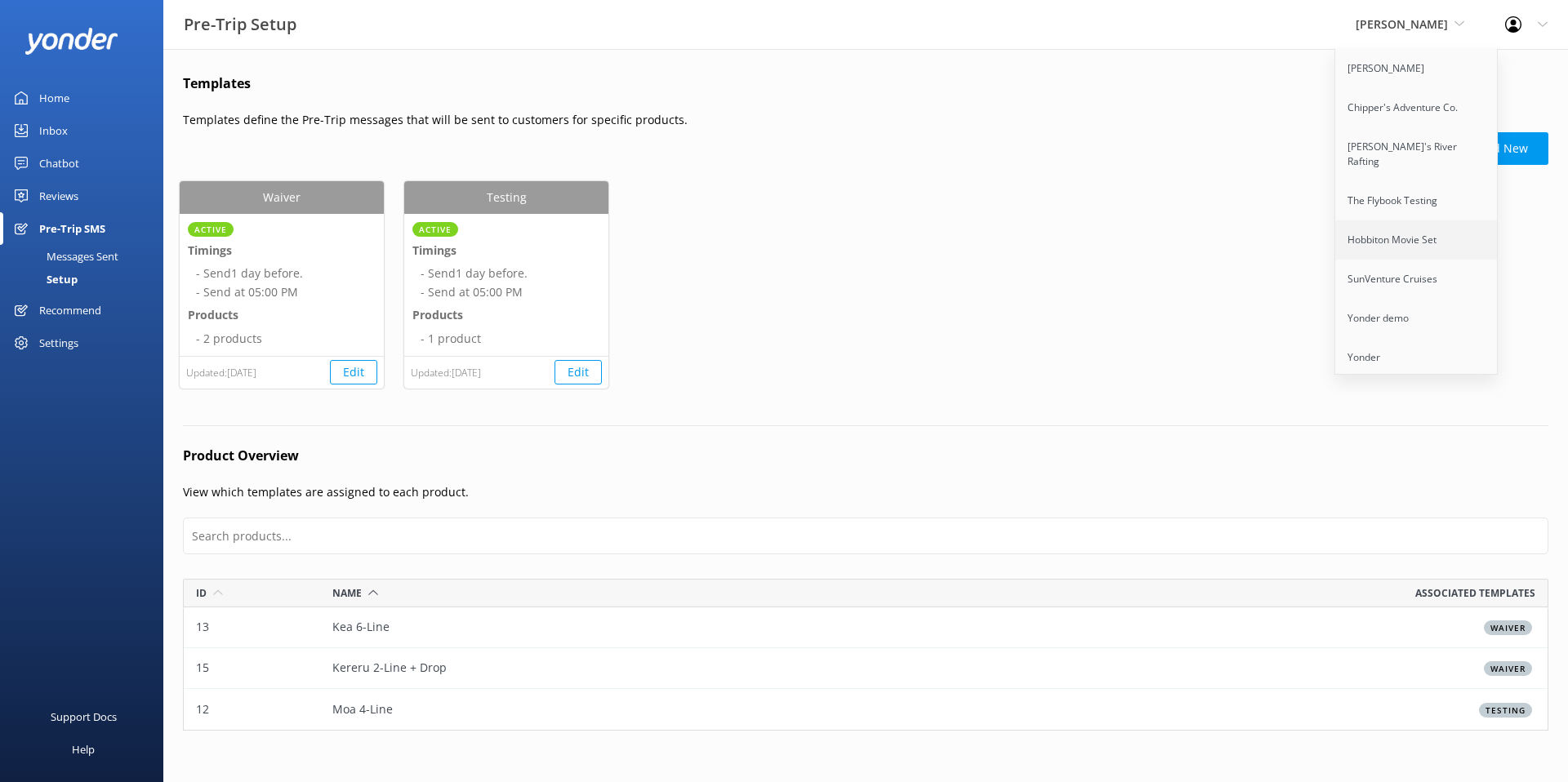
click at [1414, 220] on link "Hobbiton Movie Set" at bounding box center [1417, 239] width 163 height 39
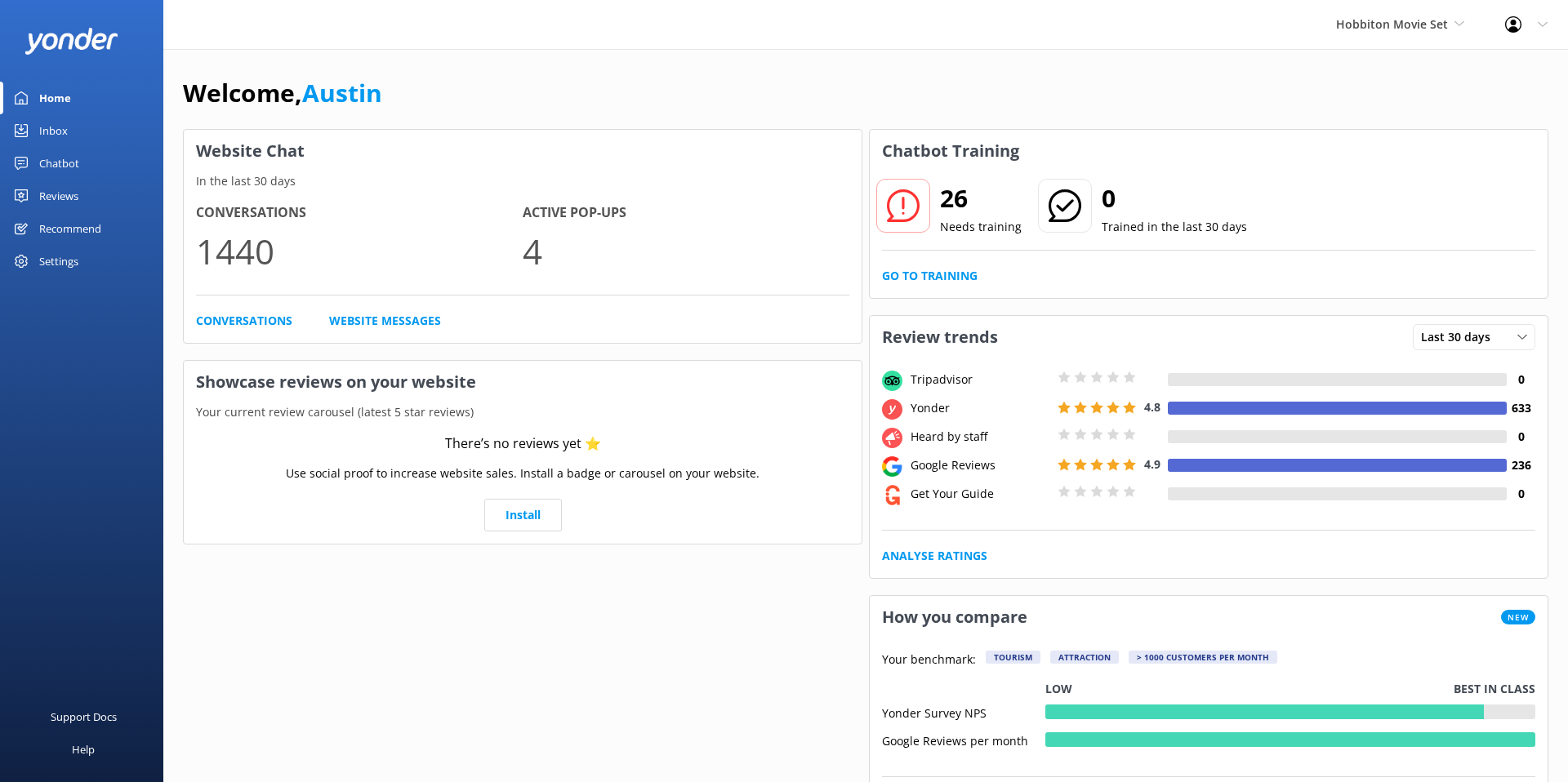
click at [80, 152] on link "Chatbot" at bounding box center [81, 163] width 163 height 32
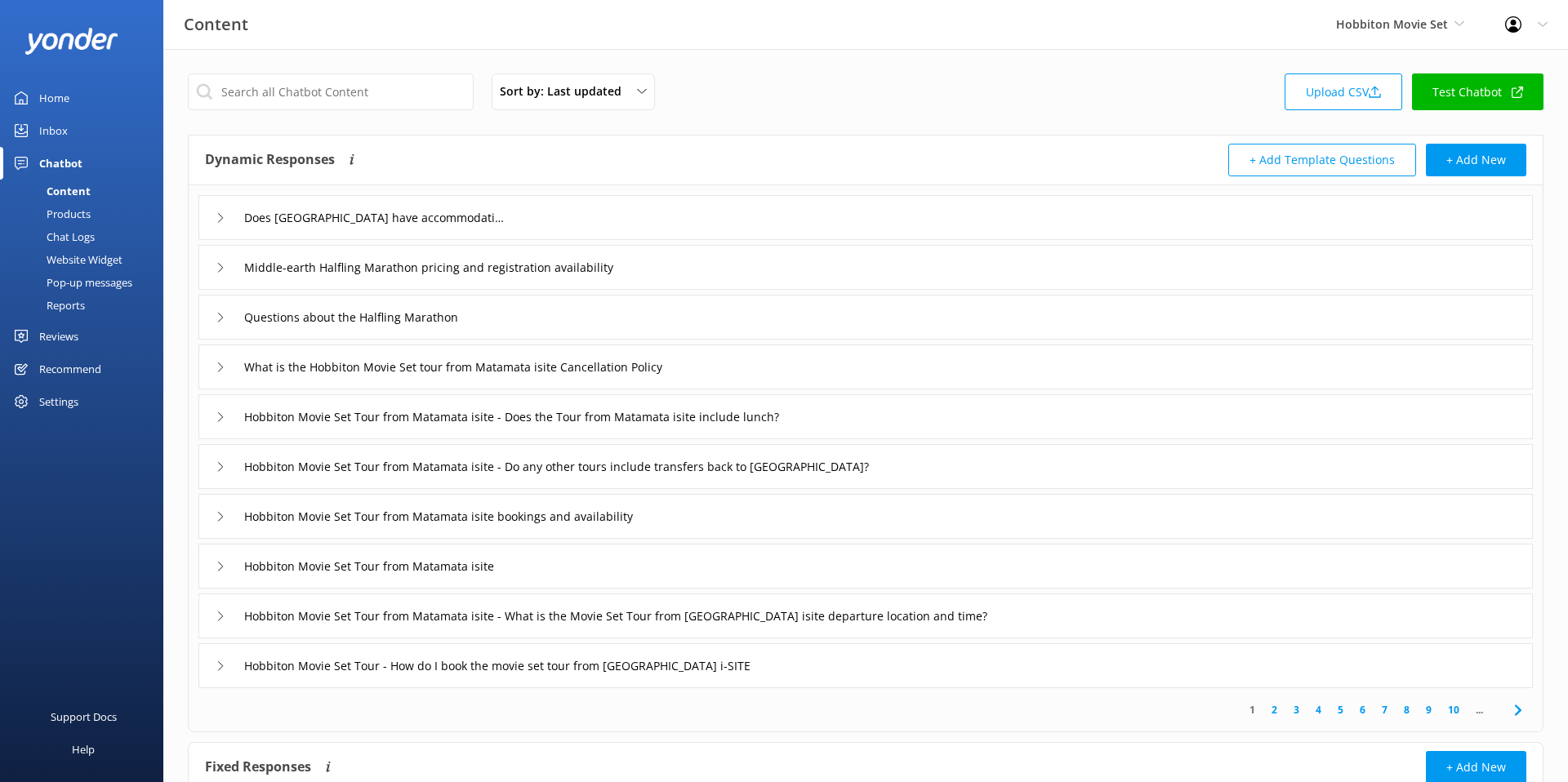
click at [955, 41] on div "Content Hobbiton Movie Set Yonder Zipline Chipper's Adventure Co. [PERSON_NAME]…" at bounding box center [784, 24] width 1568 height 49
